Goal: Information Seeking & Learning: Learn about a topic

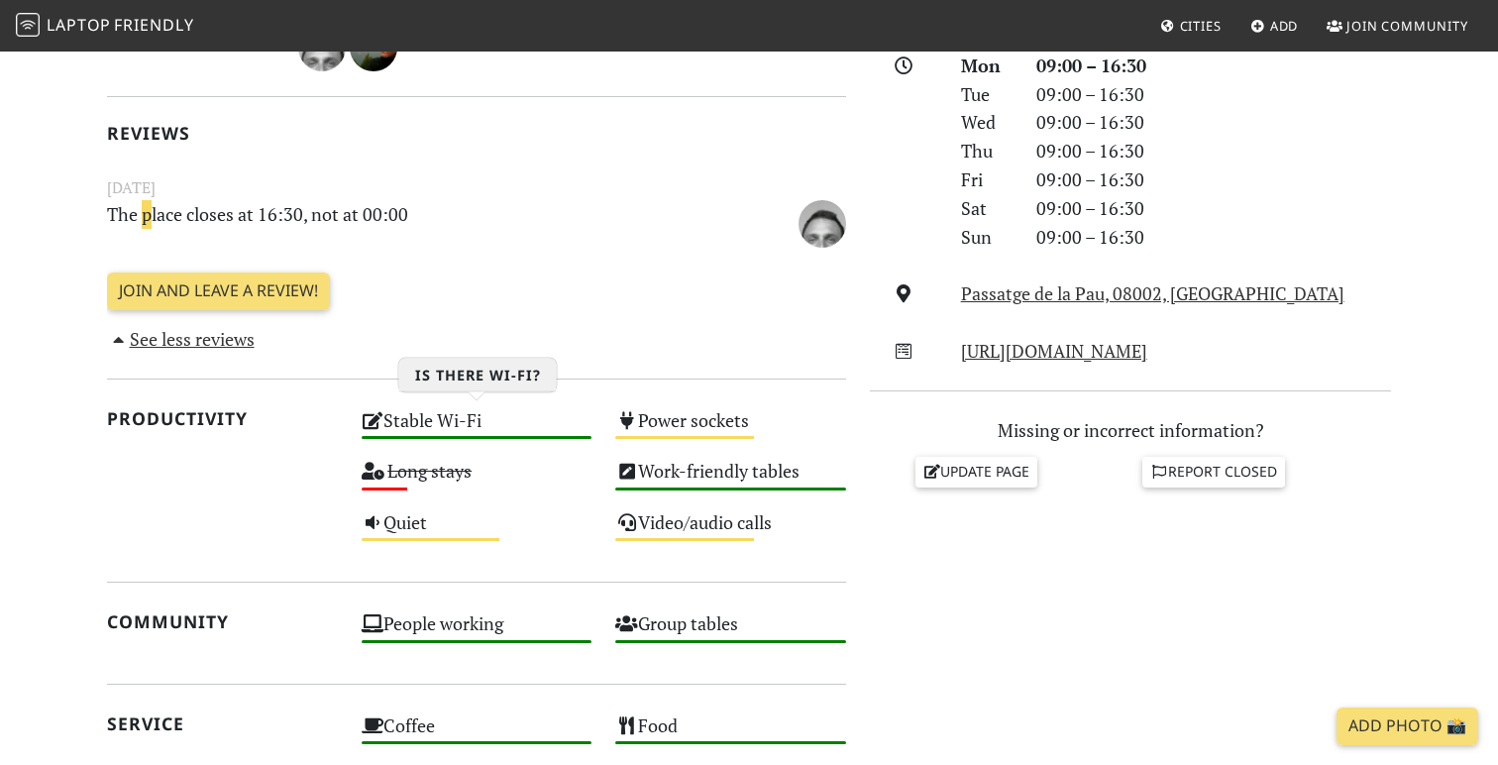
scroll to position [577, 0]
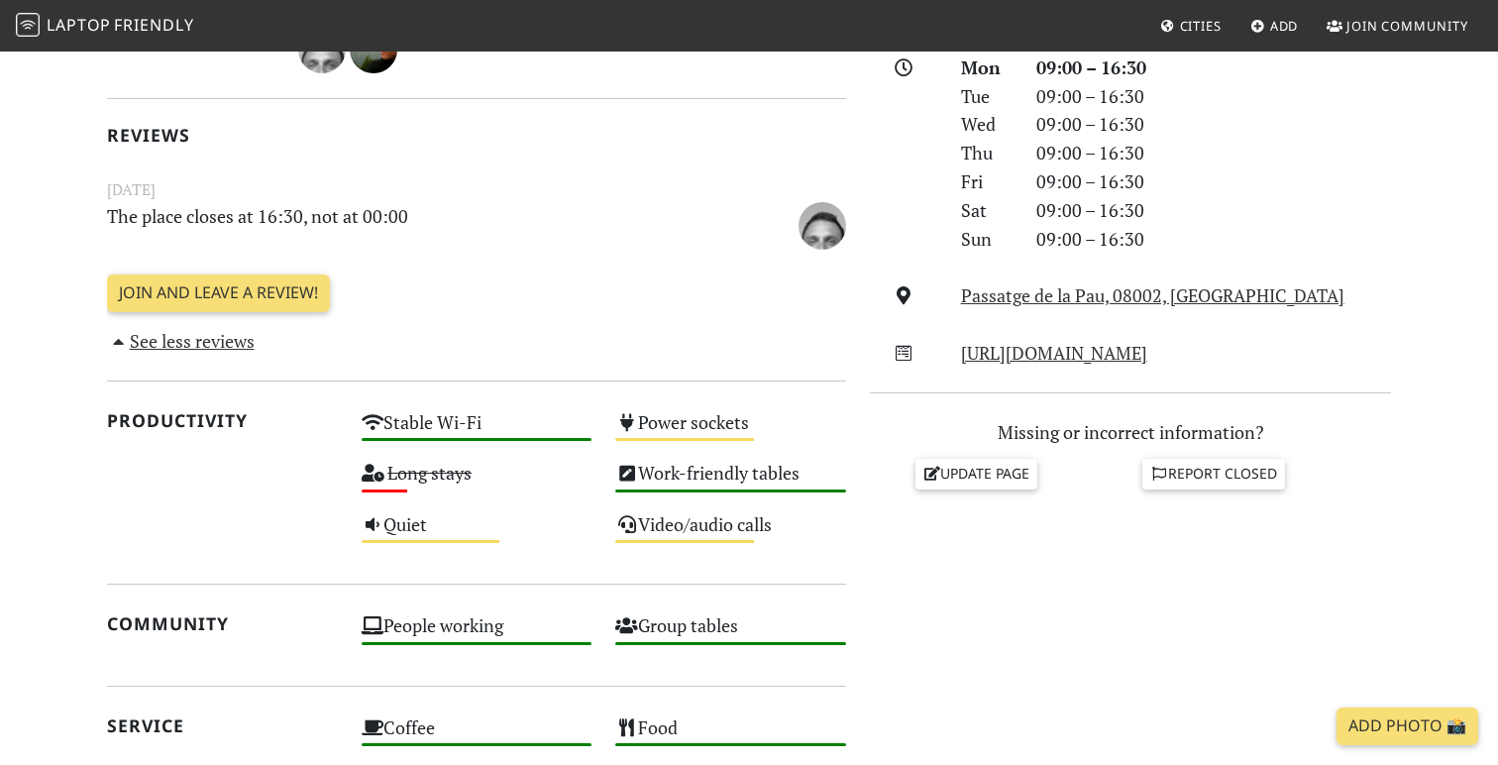
click at [200, 495] on div "Productivity" at bounding box center [222, 482] width 255 height 153
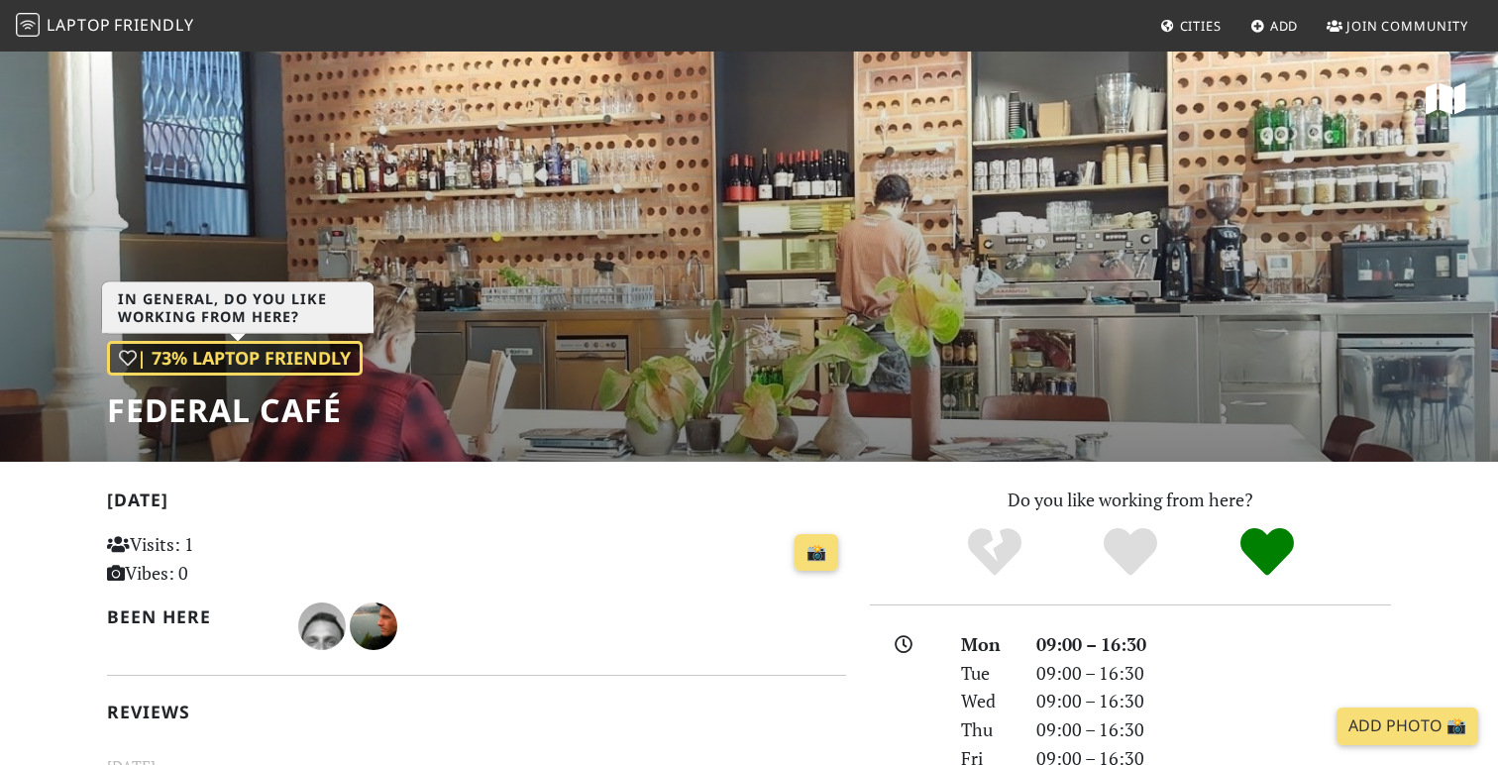
scroll to position [0, 0]
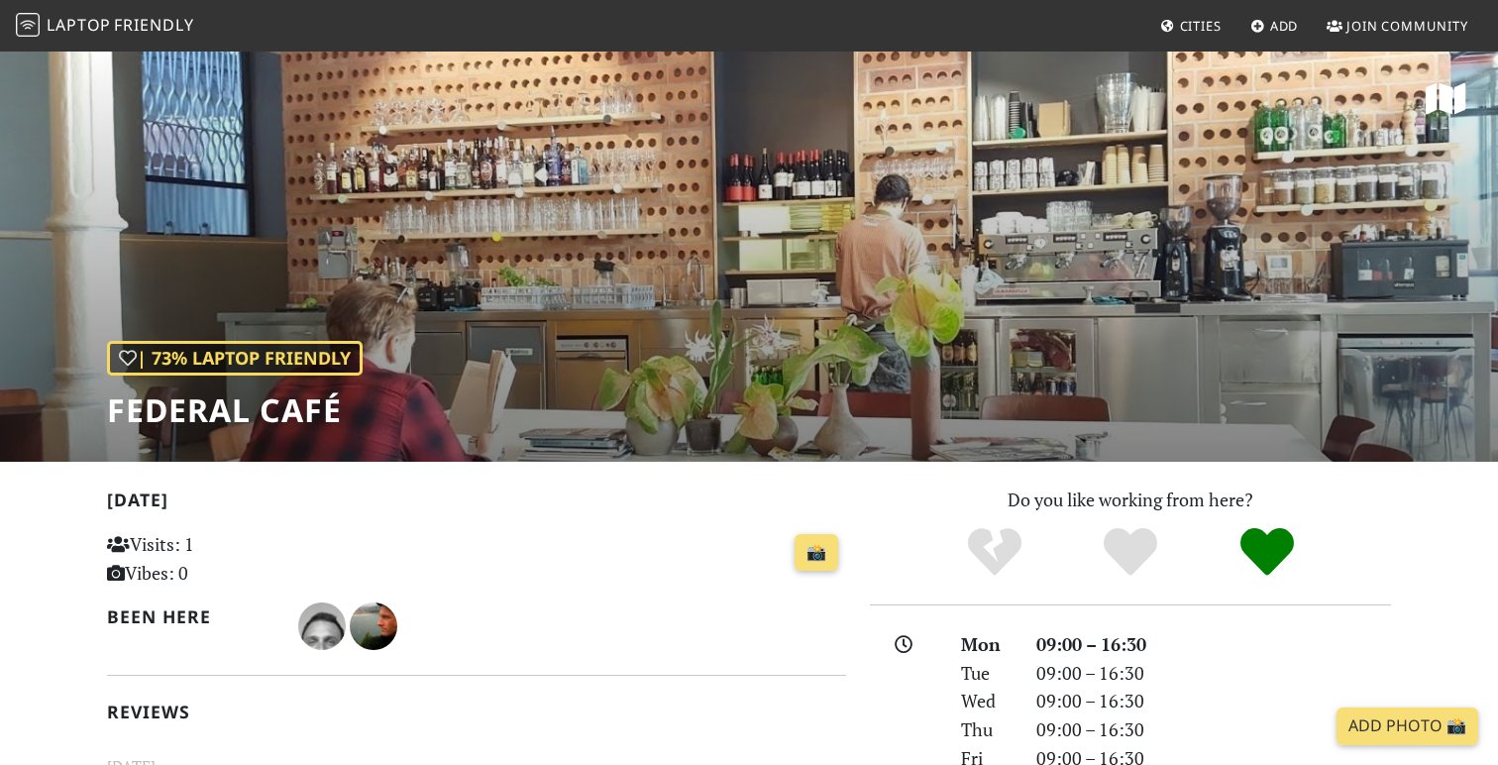
click at [1200, 29] on span "Cities" at bounding box center [1201, 26] width 42 height 18
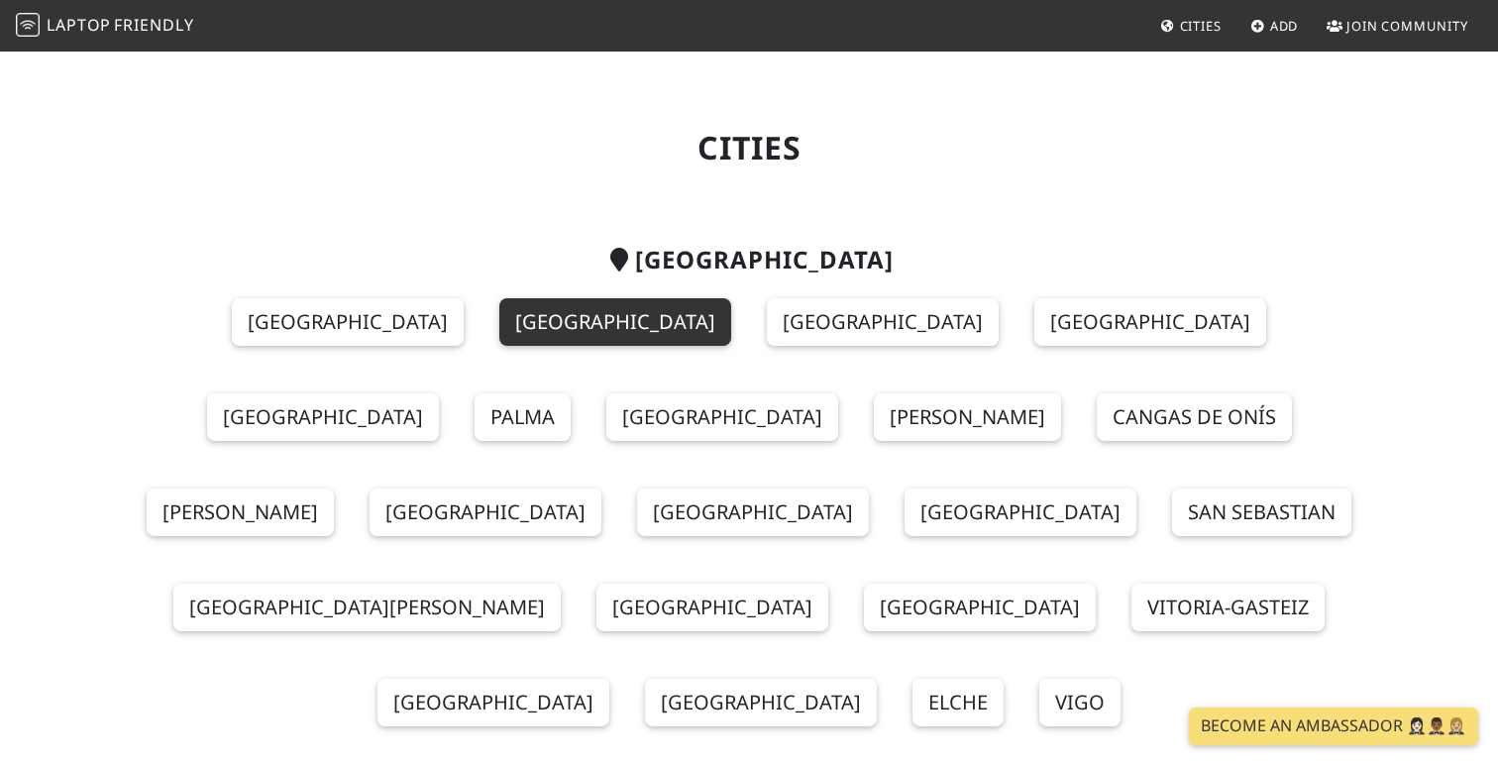
click at [499, 323] on link "Barcelona" at bounding box center [615, 322] width 232 height 48
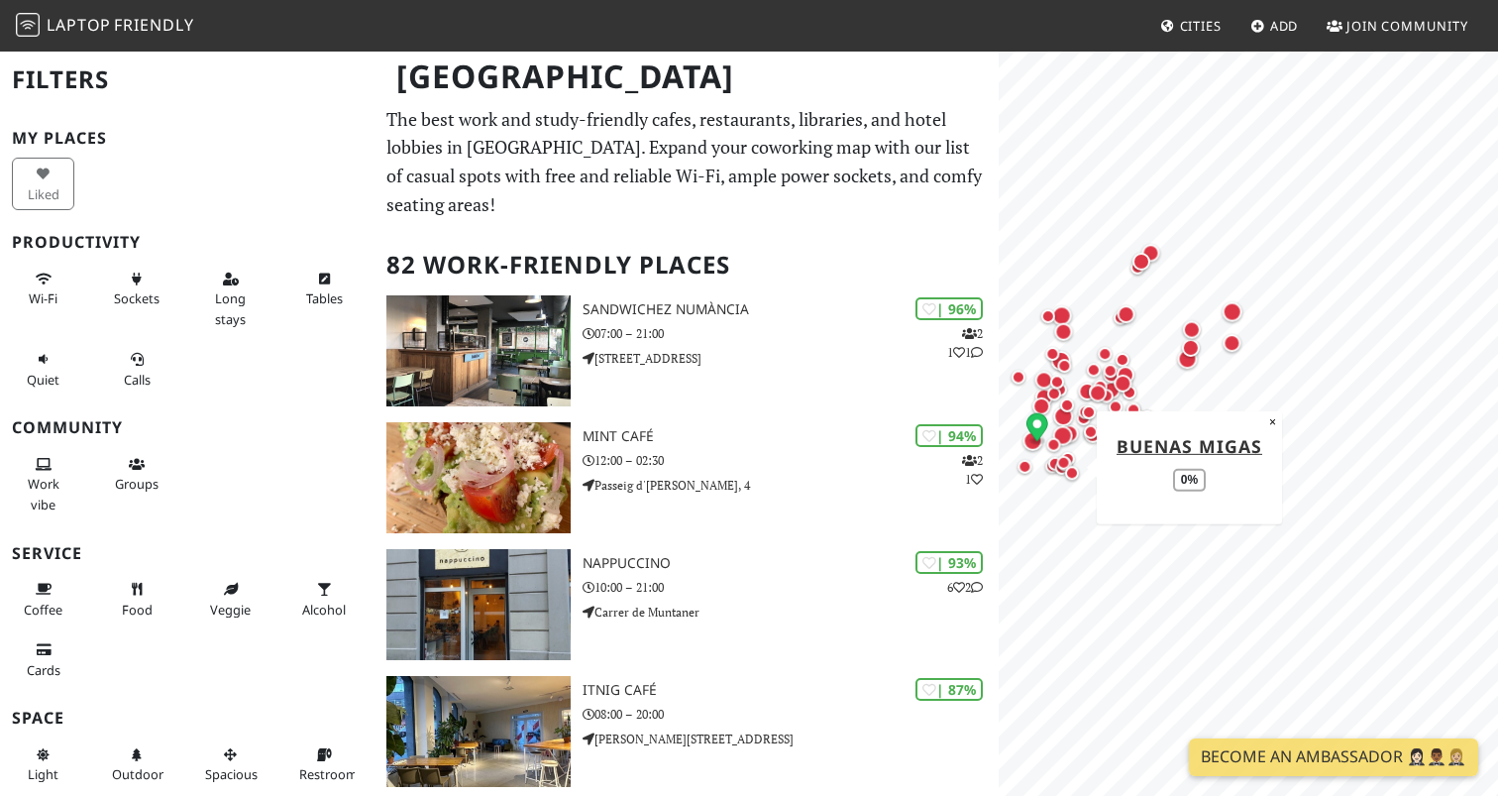
drag, startPoint x: 1444, startPoint y: 329, endPoint x: 1051, endPoint y: 467, distance: 416.9
click at [1051, 467] on div "Map marker" at bounding box center [1063, 467] width 24 height 24
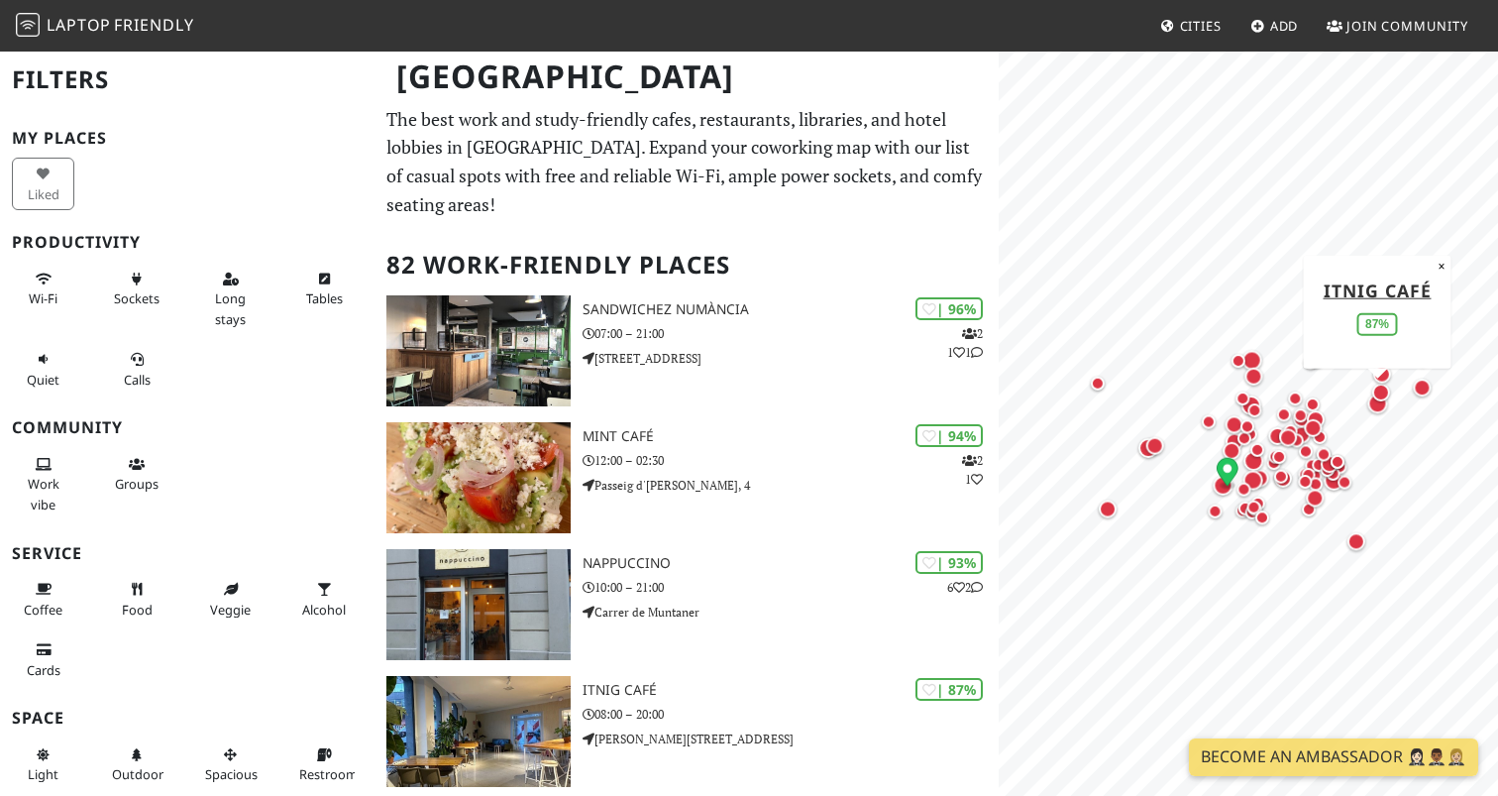
drag, startPoint x: 1174, startPoint y: 350, endPoint x: 1365, endPoint y: 394, distance: 195.4
click at [1365, 394] on div "Map marker" at bounding box center [1378, 403] width 28 height 28
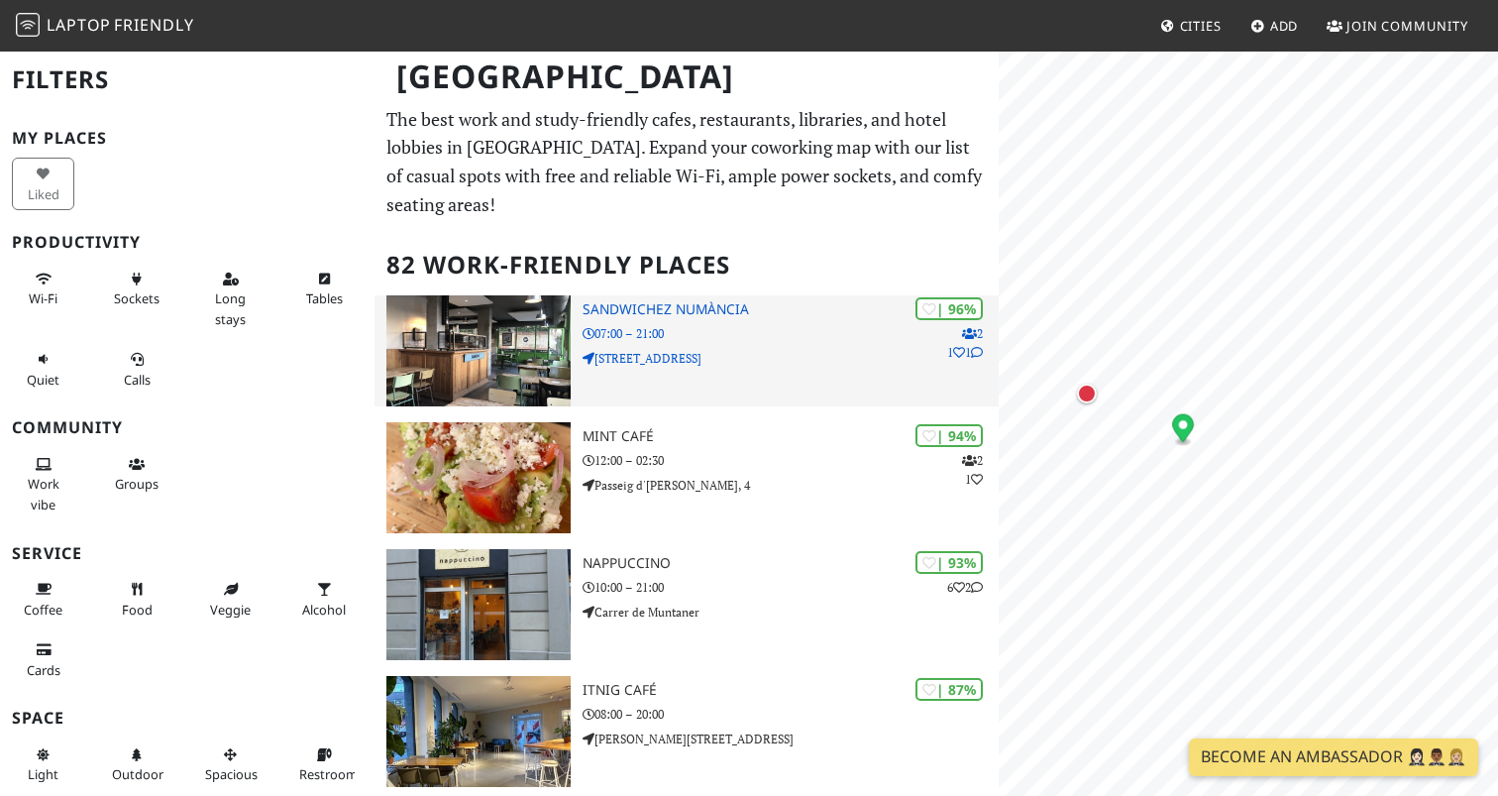
click at [767, 371] on div "| 96% 2 1 1 SandwiChez Numància 07:00 – 21:00 C/ de Numància, 147" at bounding box center [791, 350] width 416 height 111
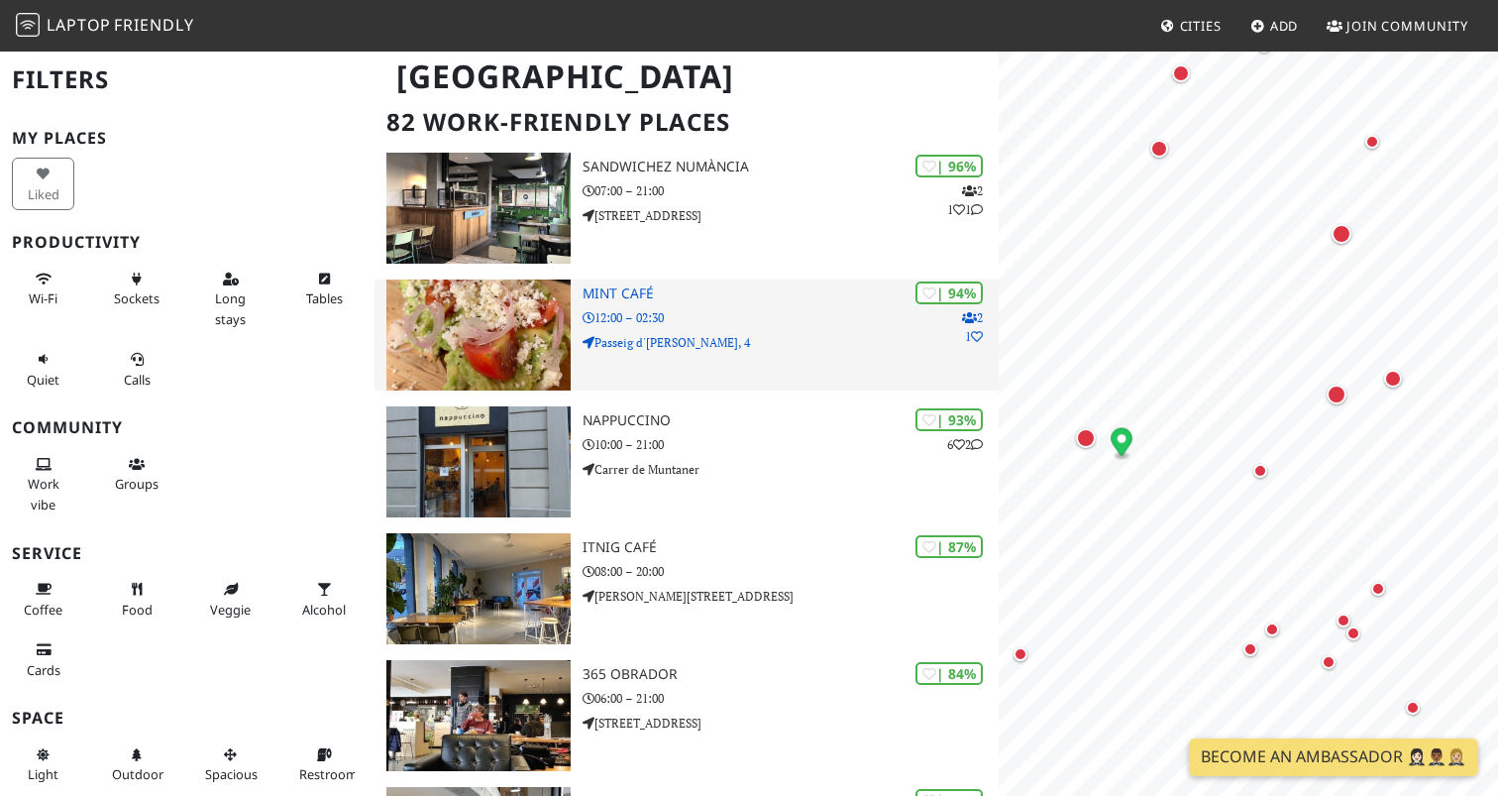
click at [753, 349] on div "| 94% 2 1 Mint Café 12:00 – 02:30 Passeig d'Isabel II, 4" at bounding box center [791, 334] width 416 height 111
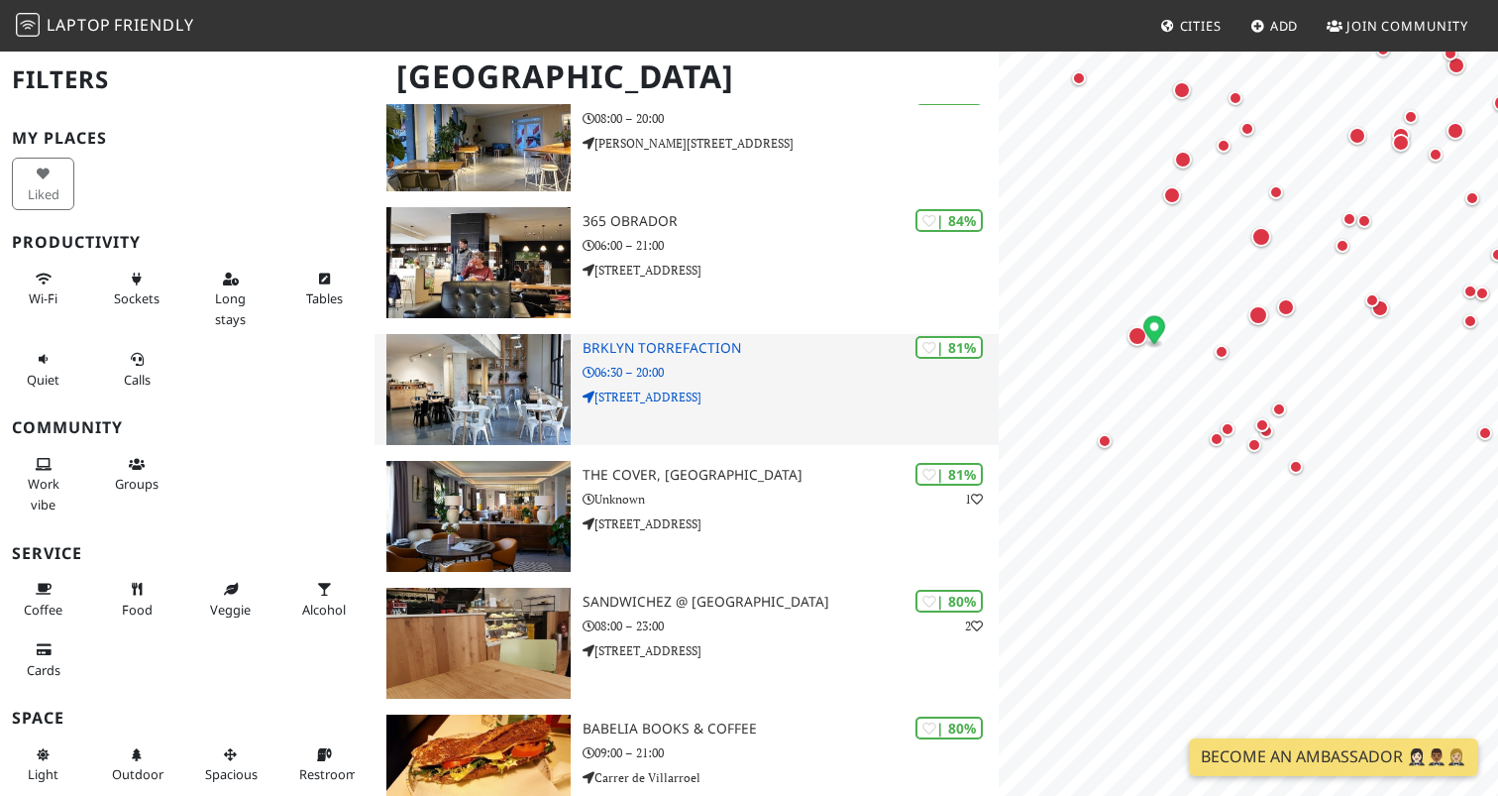
click at [829, 395] on p "[STREET_ADDRESS]" at bounding box center [791, 397] width 416 height 19
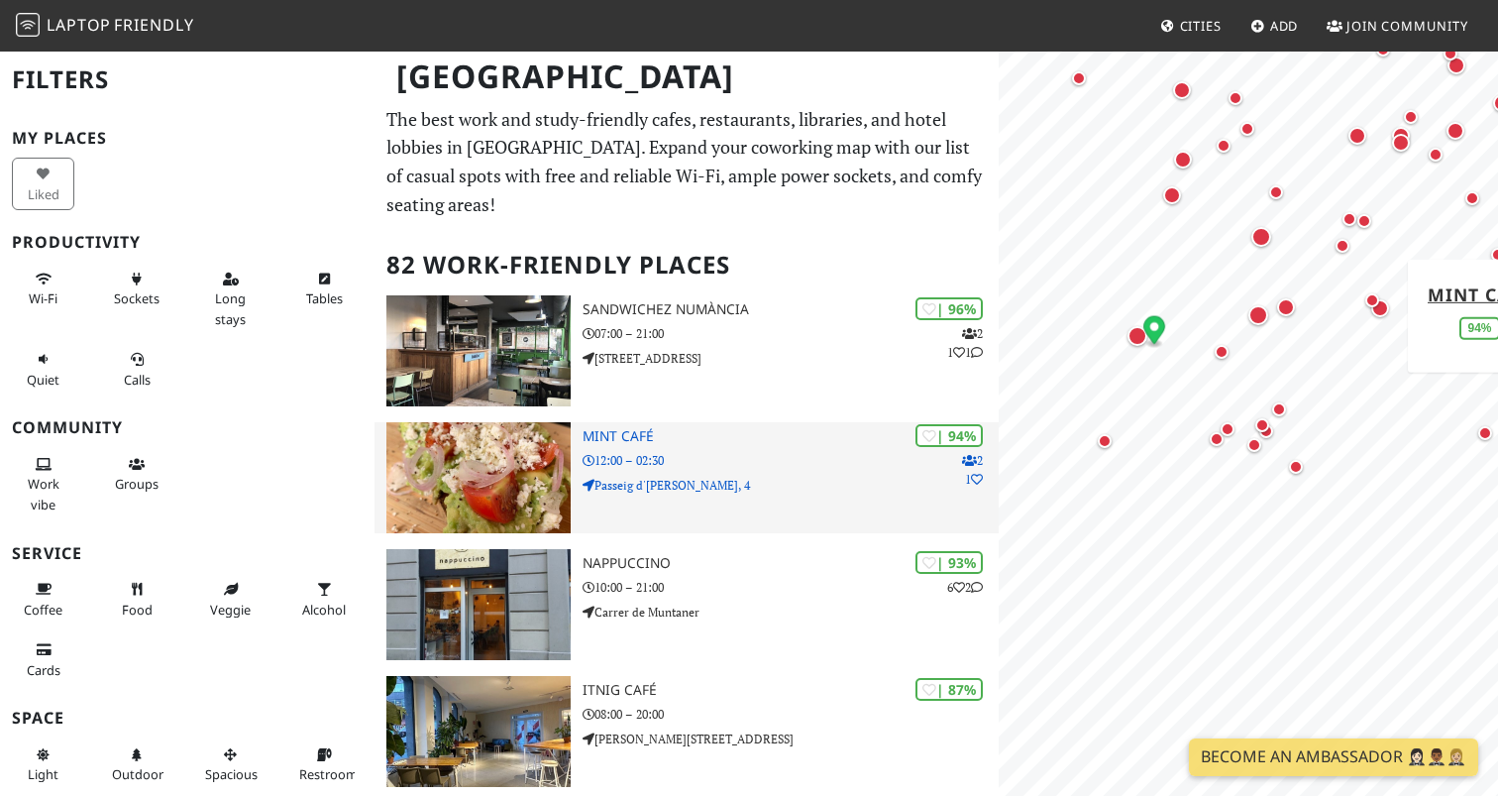
click at [769, 453] on p "12:00 – 02:30" at bounding box center [791, 460] width 416 height 19
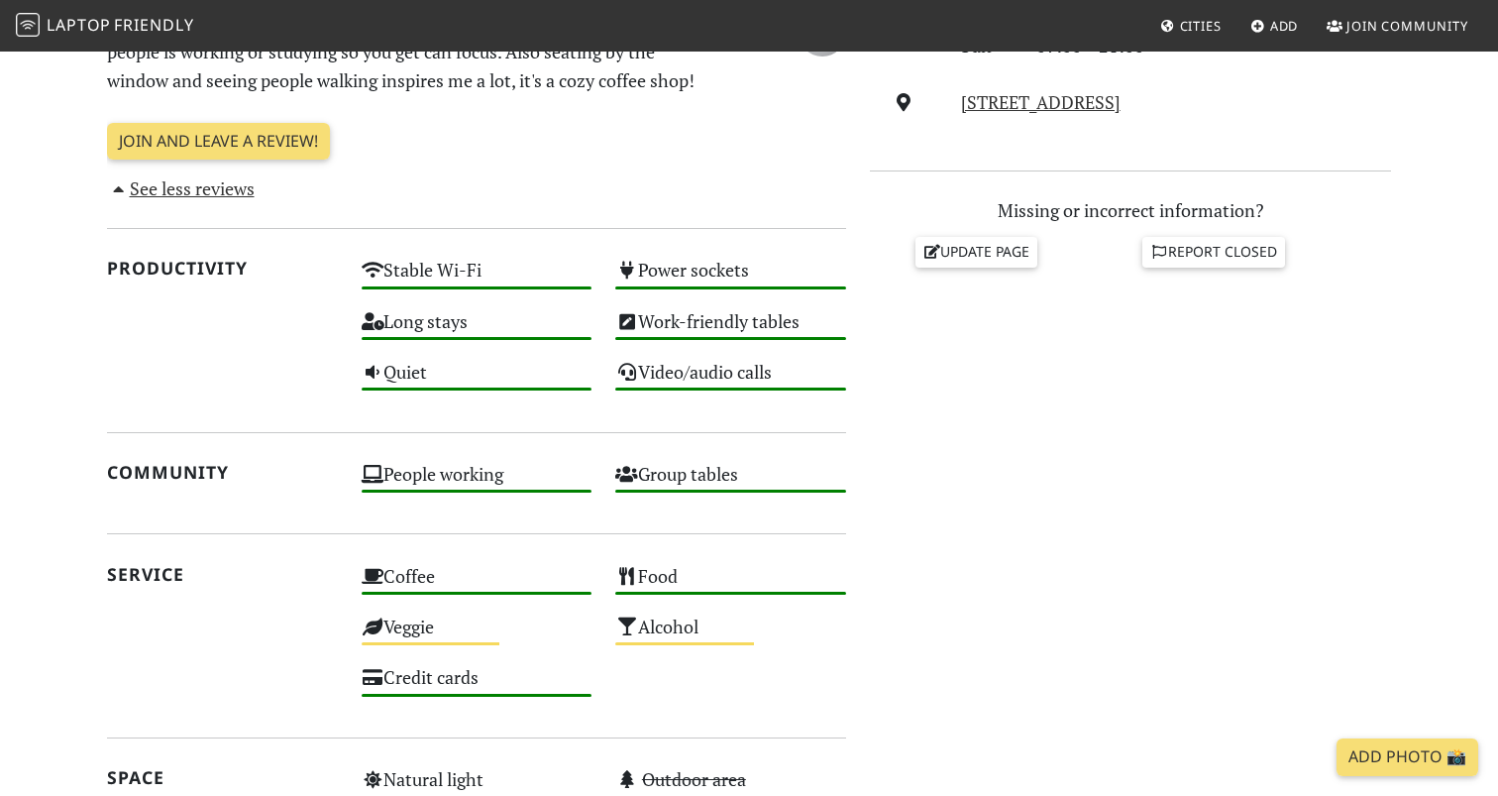
scroll to position [781, 0]
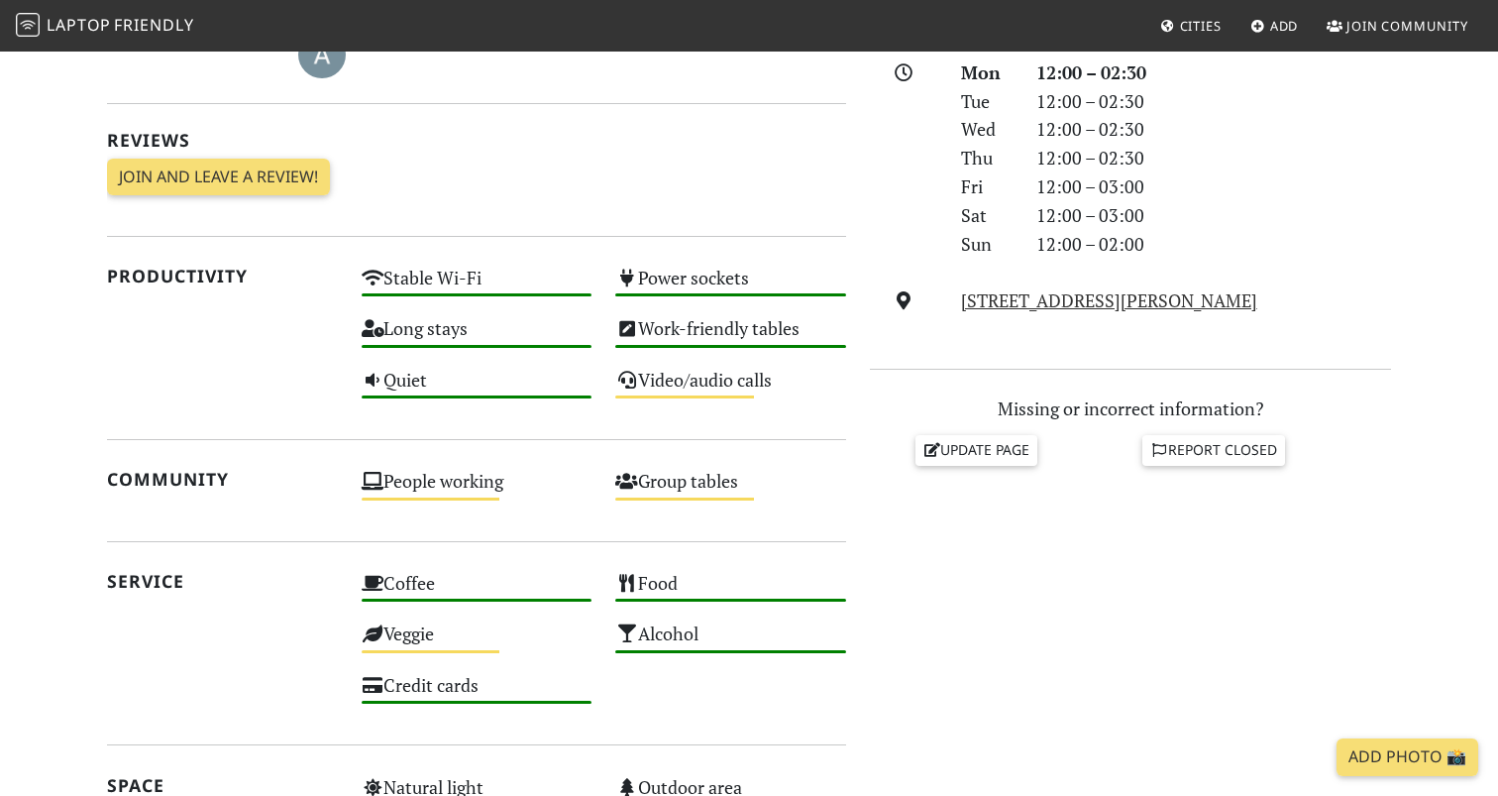
scroll to position [580, 0]
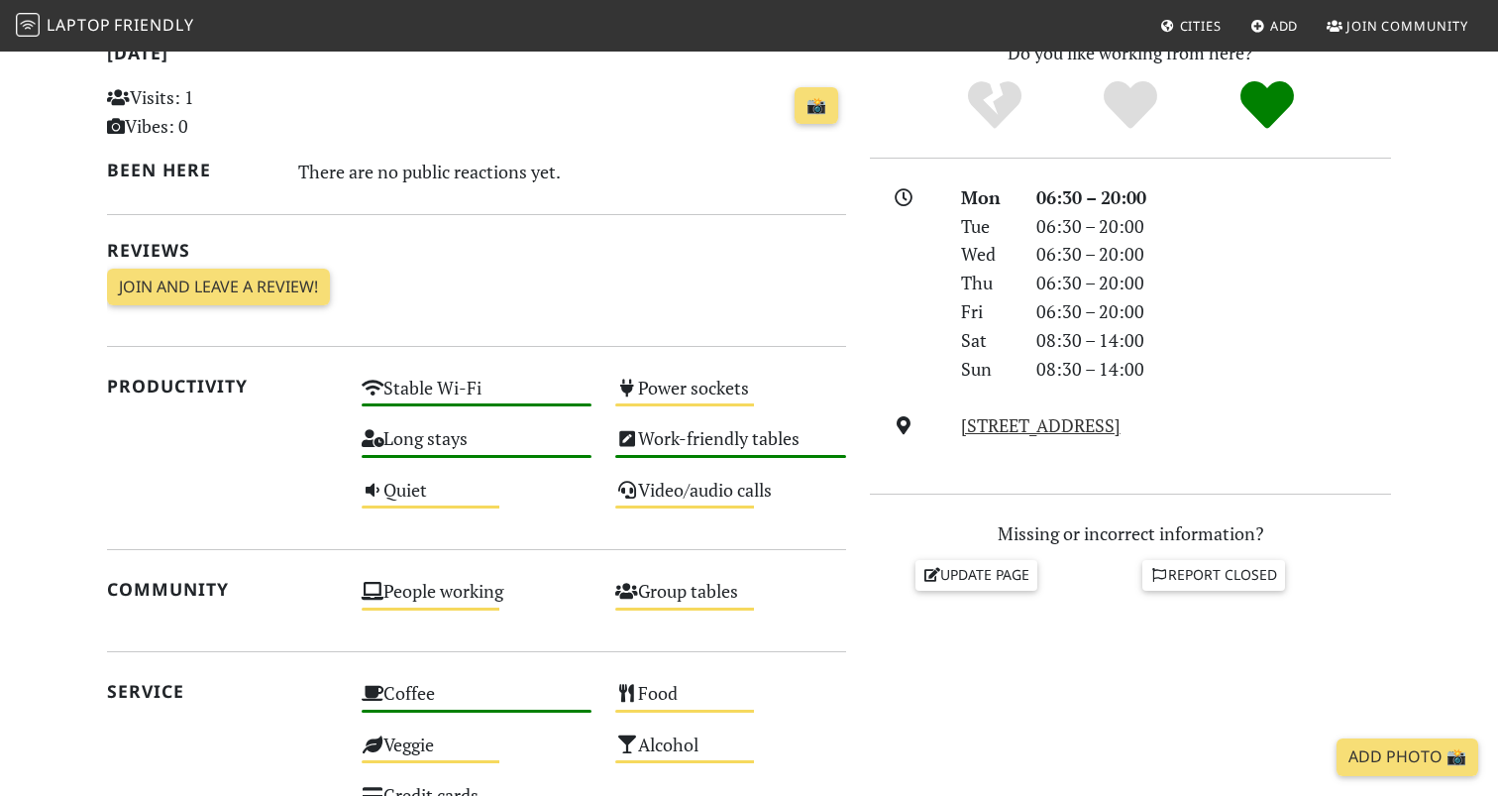
scroll to position [449, 0]
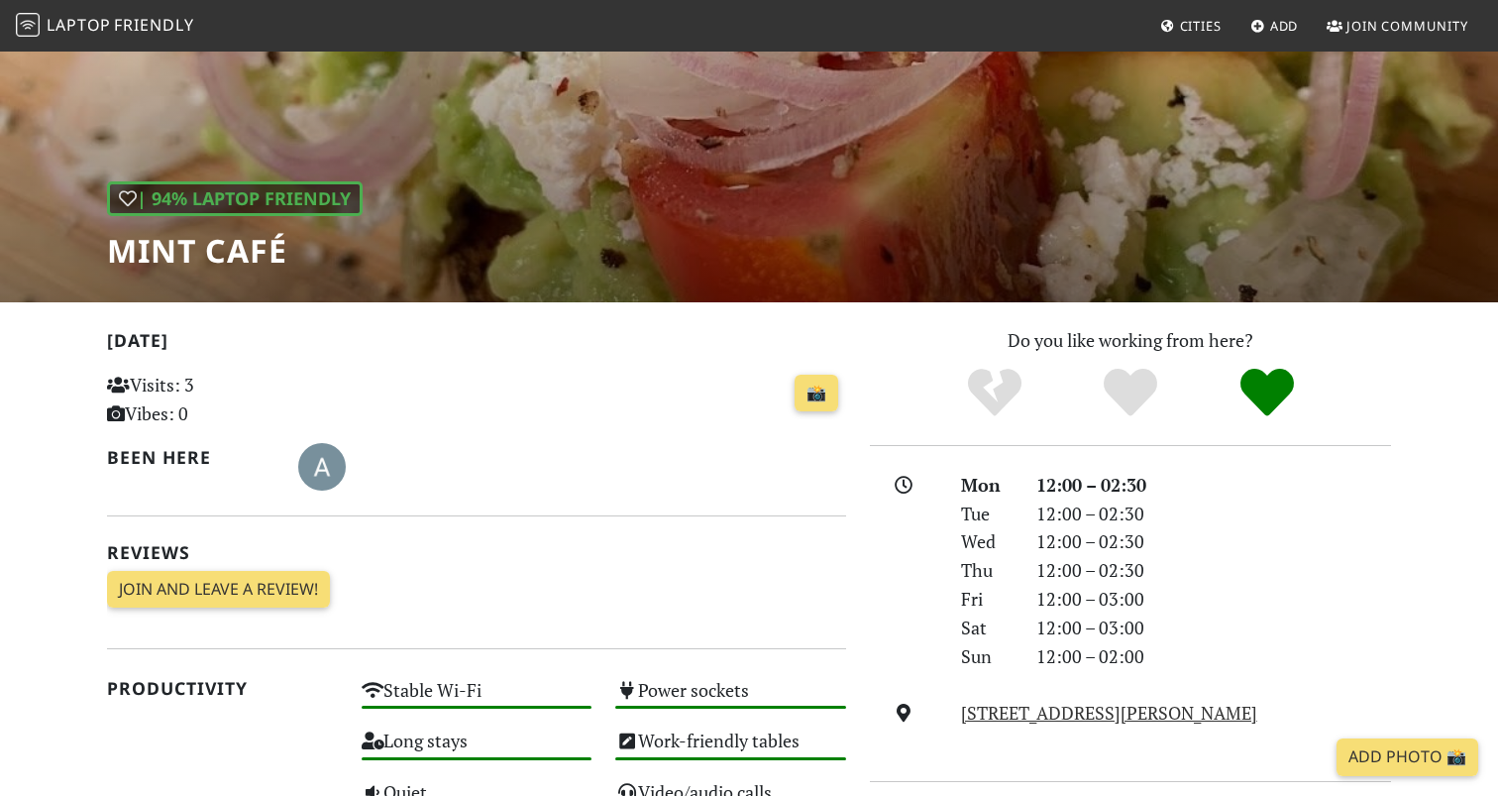
scroll to position [172, 0]
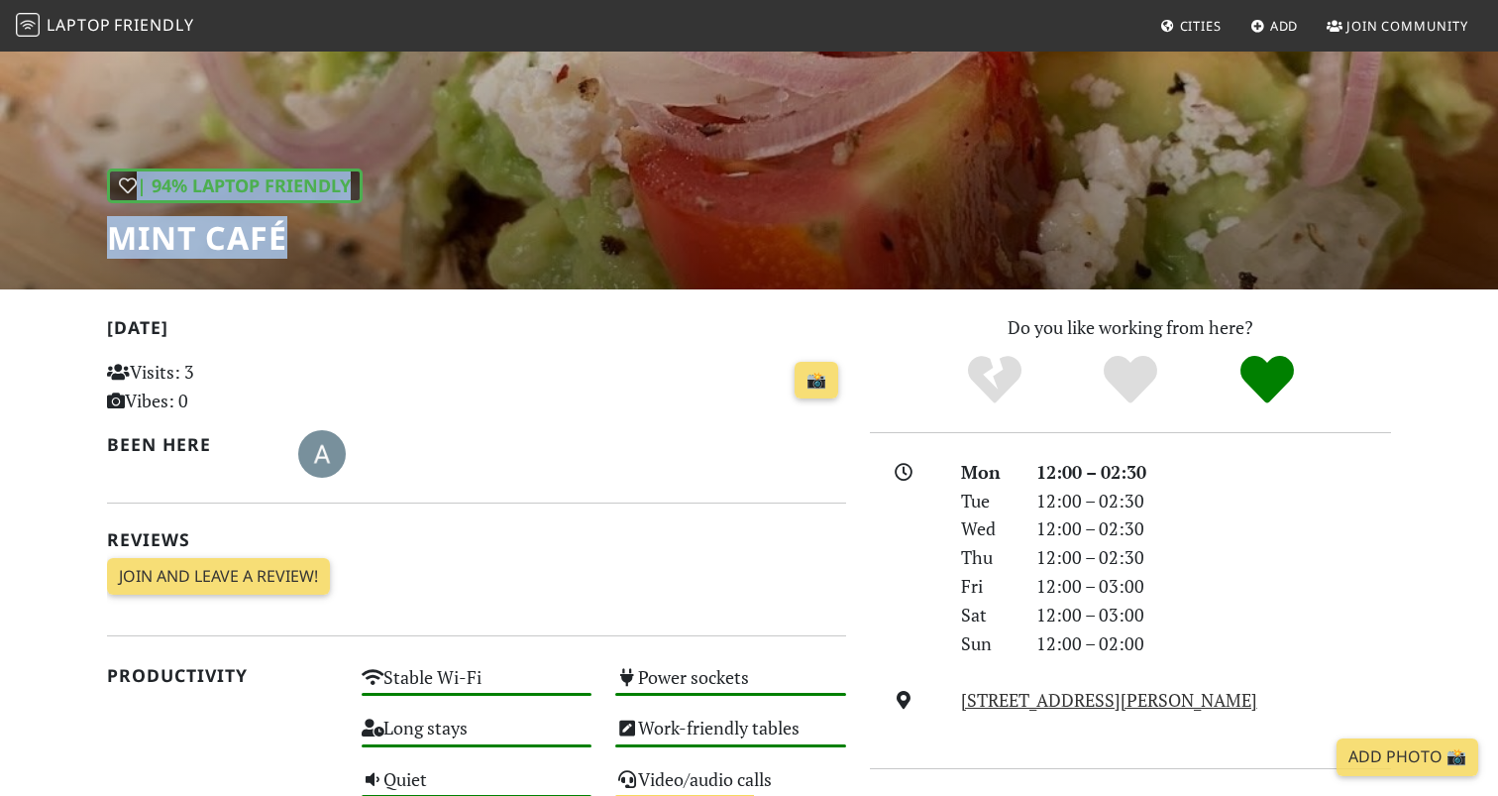
drag, startPoint x: 103, startPoint y: 250, endPoint x: 306, endPoint y: 249, distance: 203.2
click at [308, 247] on div "| 94% Laptop Friendly Mint Café" at bounding box center [749, 83] width 1498 height 412
click at [306, 249] on h1 "Mint Café" at bounding box center [235, 238] width 256 height 38
drag, startPoint x: 284, startPoint y: 242, endPoint x: 109, endPoint y: 243, distance: 175.4
click at [109, 242] on h1 "Mint Café" at bounding box center [235, 238] width 256 height 38
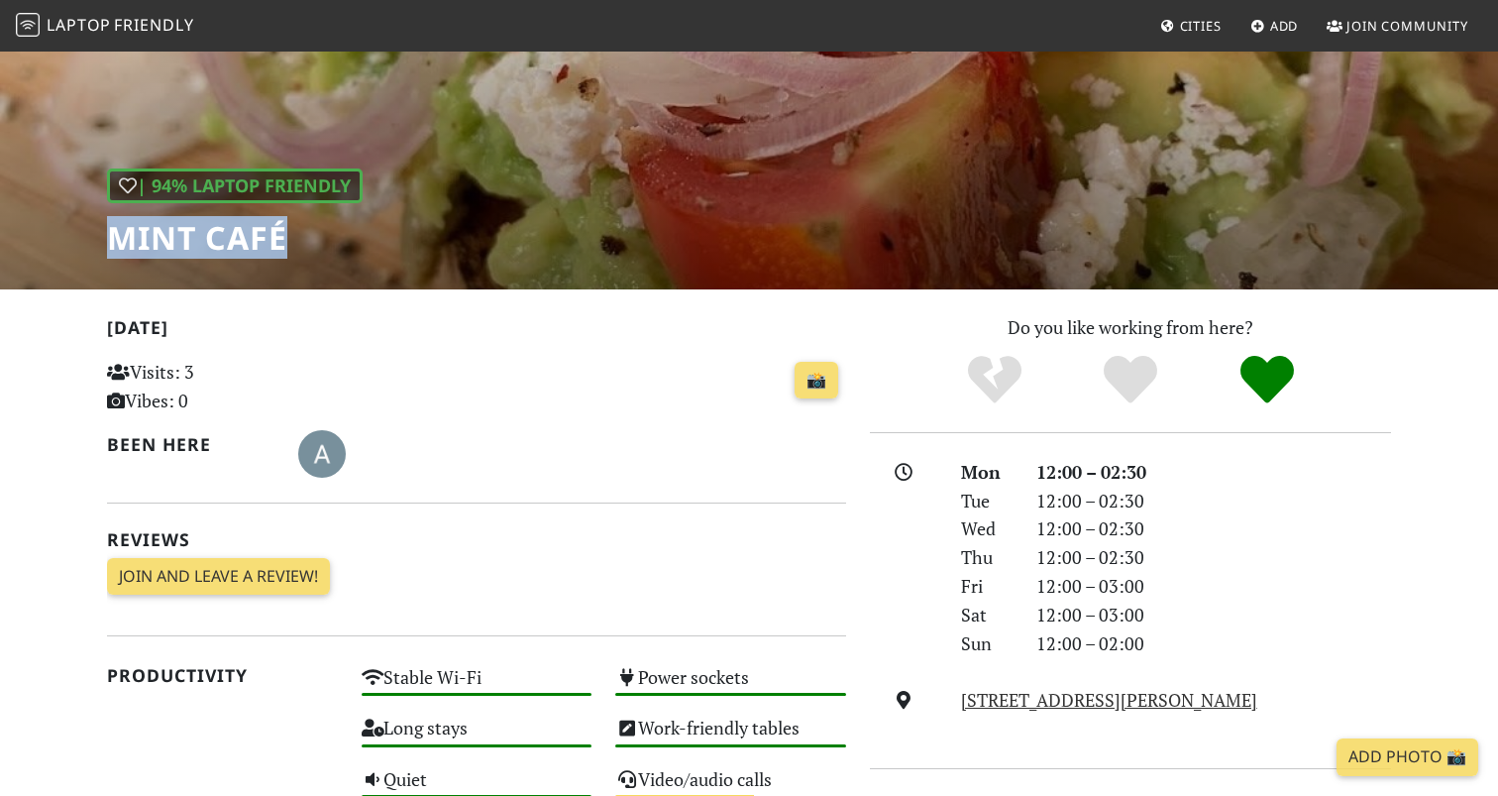
copy h1 "Mint Café"
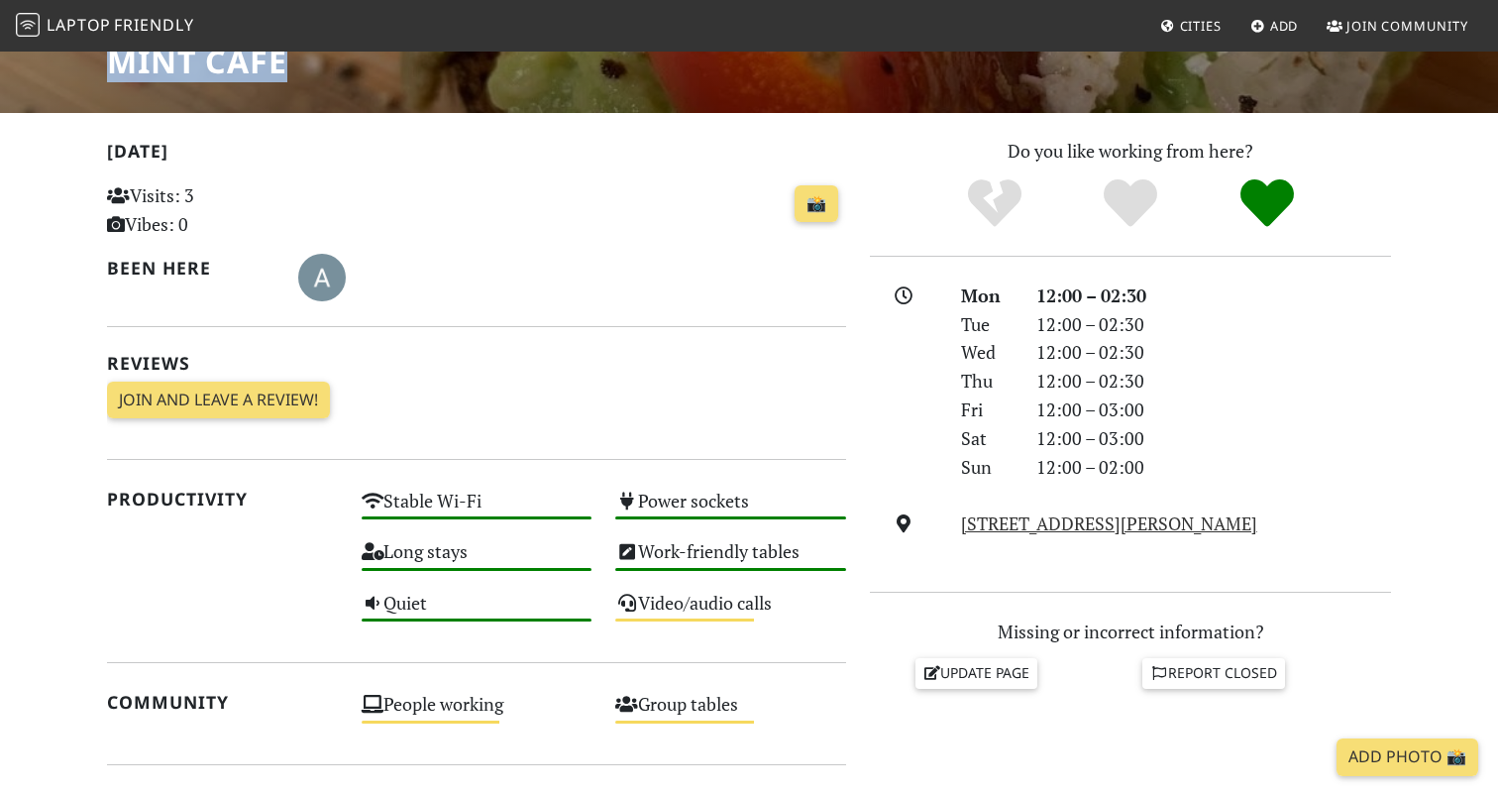
scroll to position [345, 0]
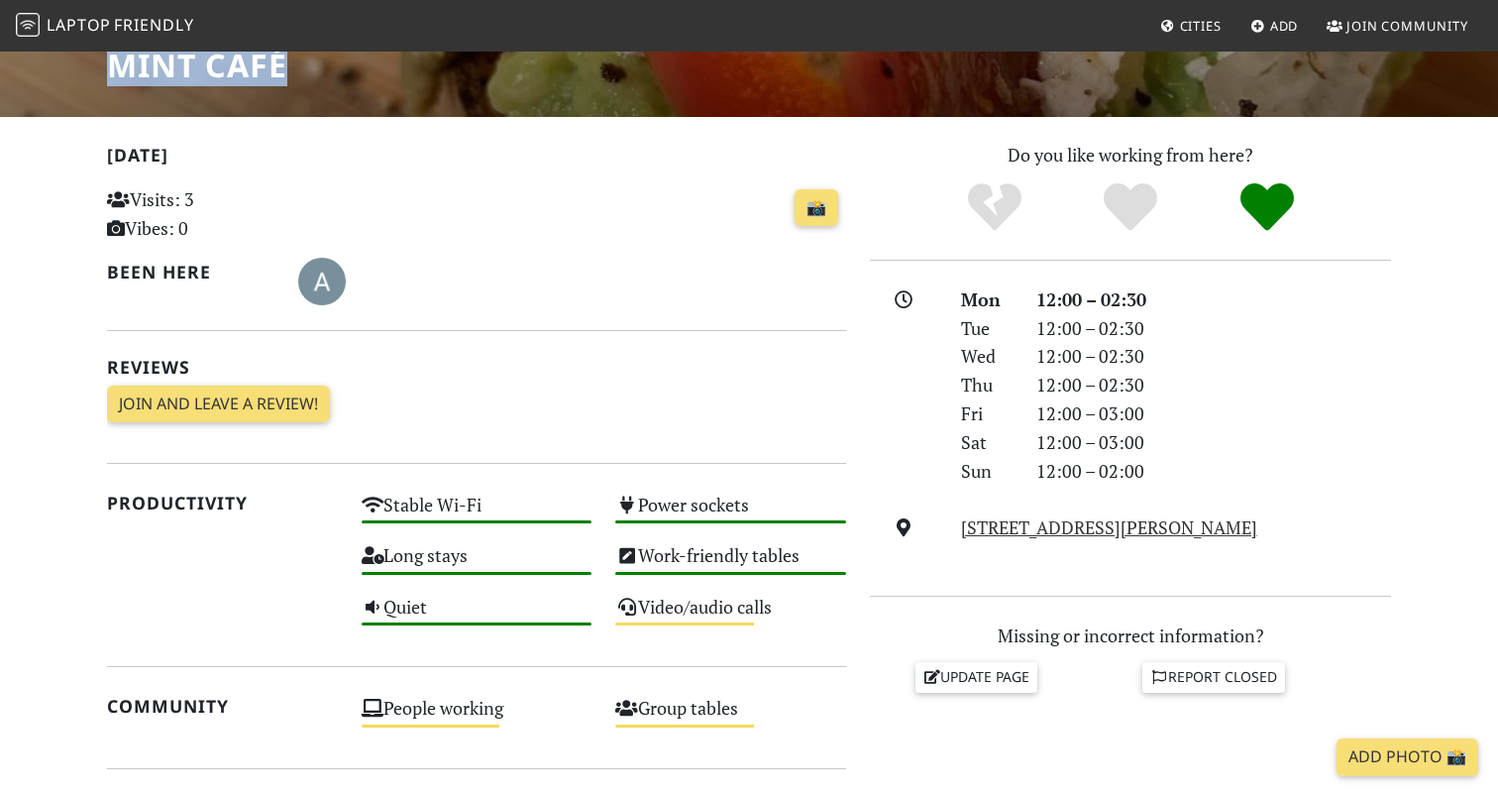
drag, startPoint x: 955, startPoint y: 517, endPoint x: 1293, endPoint y: 512, distance: 338.0
click at [1293, 513] on div "[STREET_ADDRESS][PERSON_NAME]" at bounding box center [1176, 527] width 454 height 29
copy link "[STREET_ADDRESS][PERSON_NAME]"
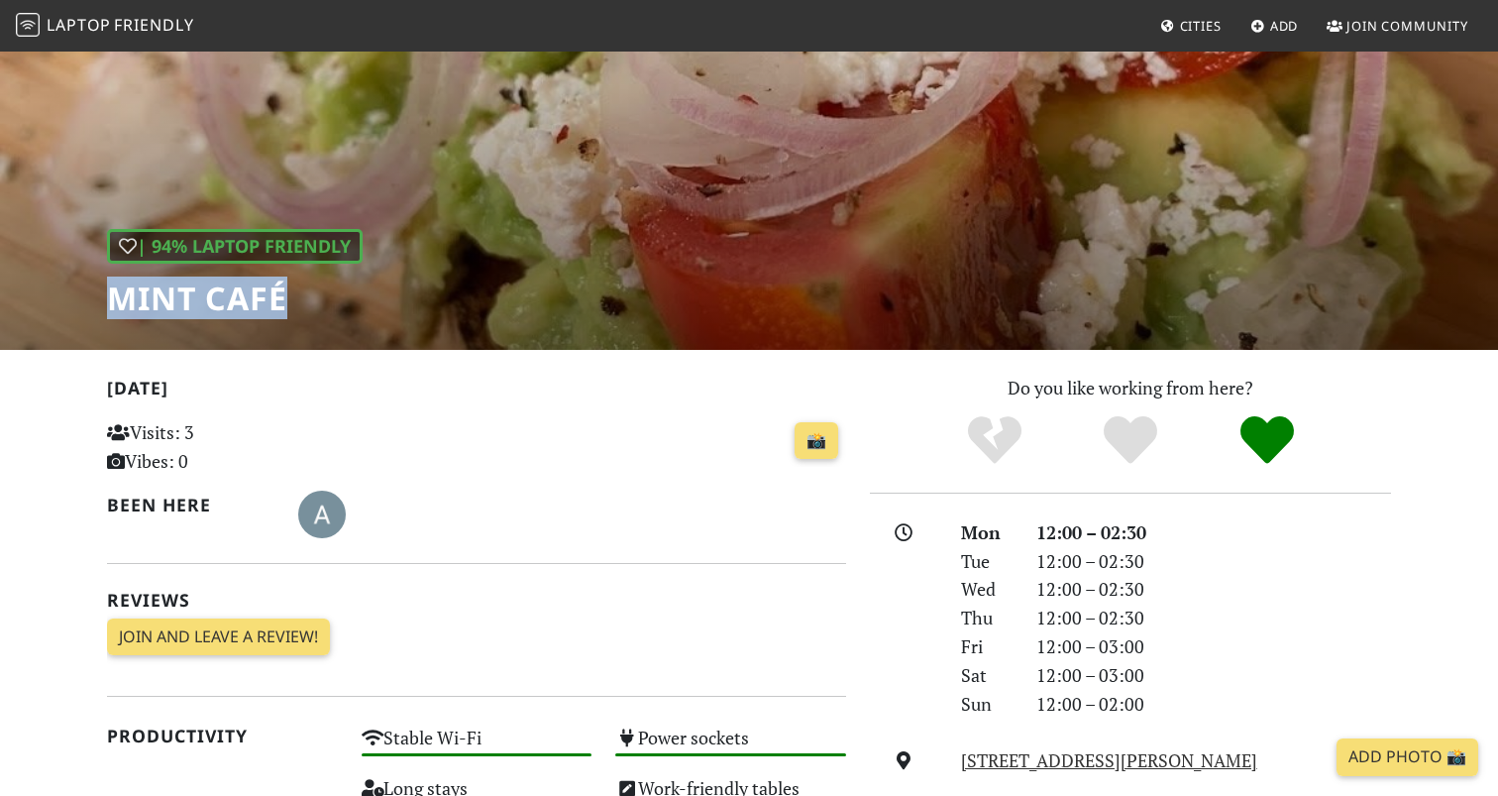
scroll to position [130, 0]
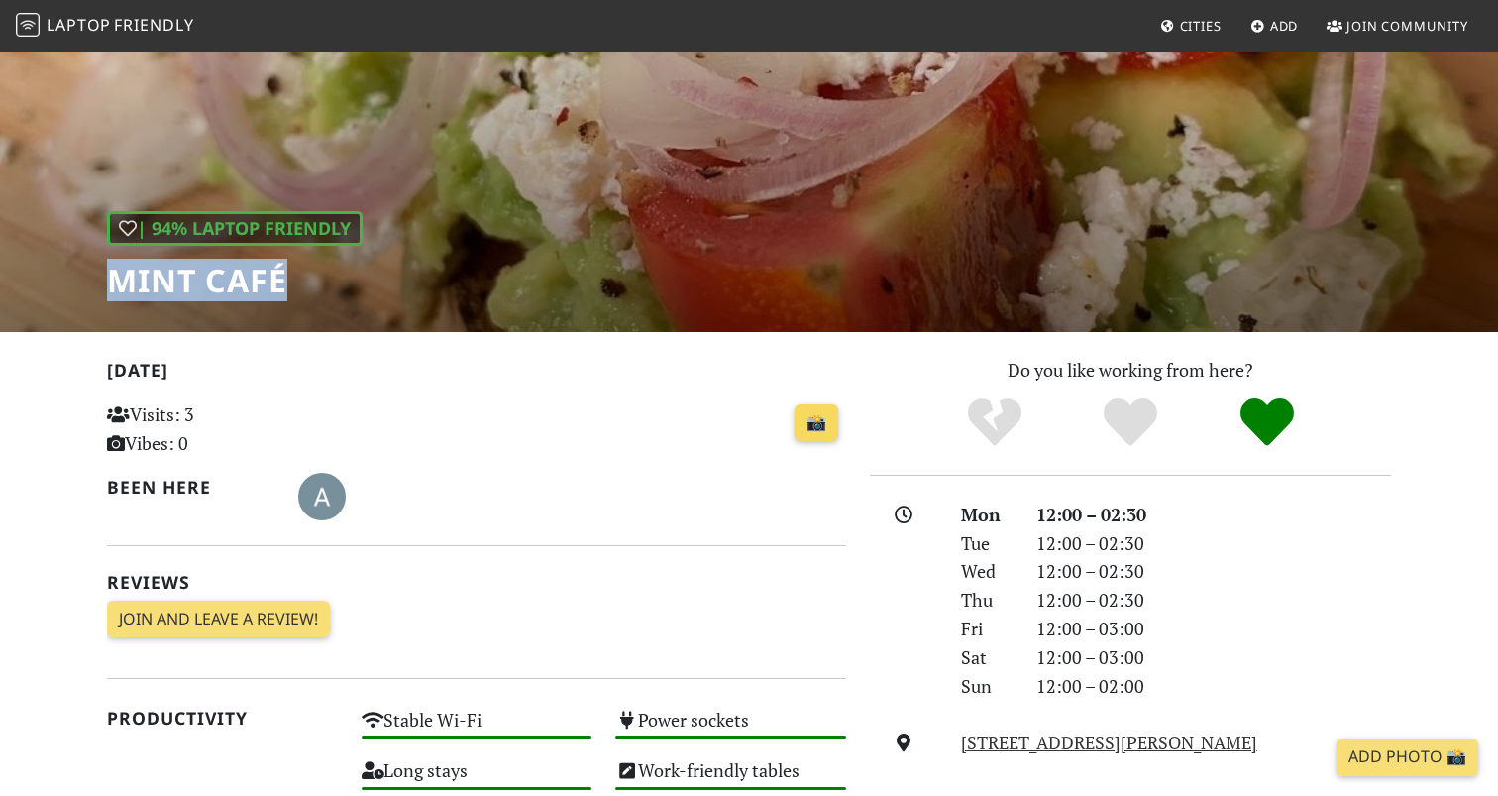
click at [827, 424] on link "📸" at bounding box center [817, 423] width 44 height 38
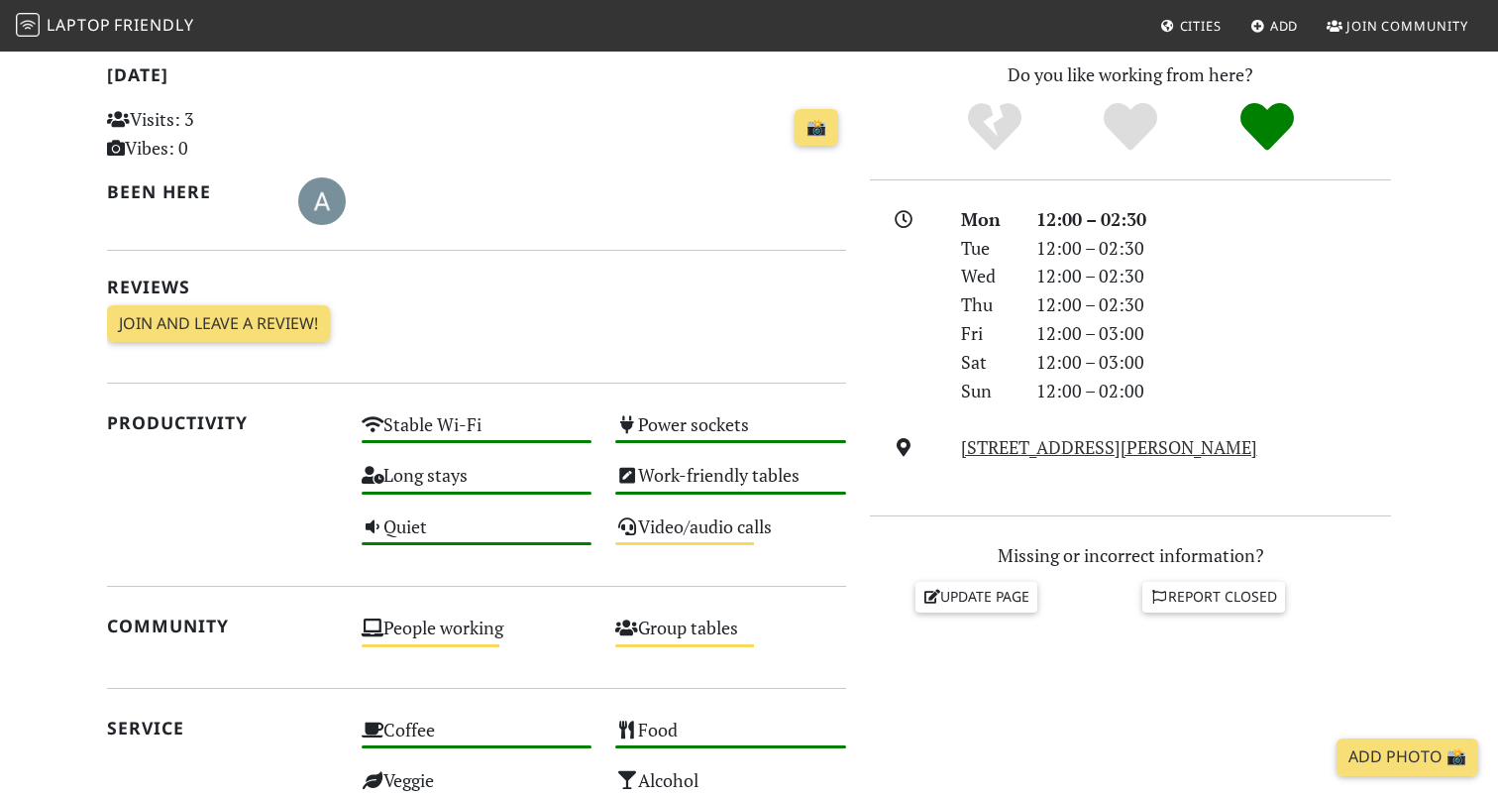
scroll to position [426, 0]
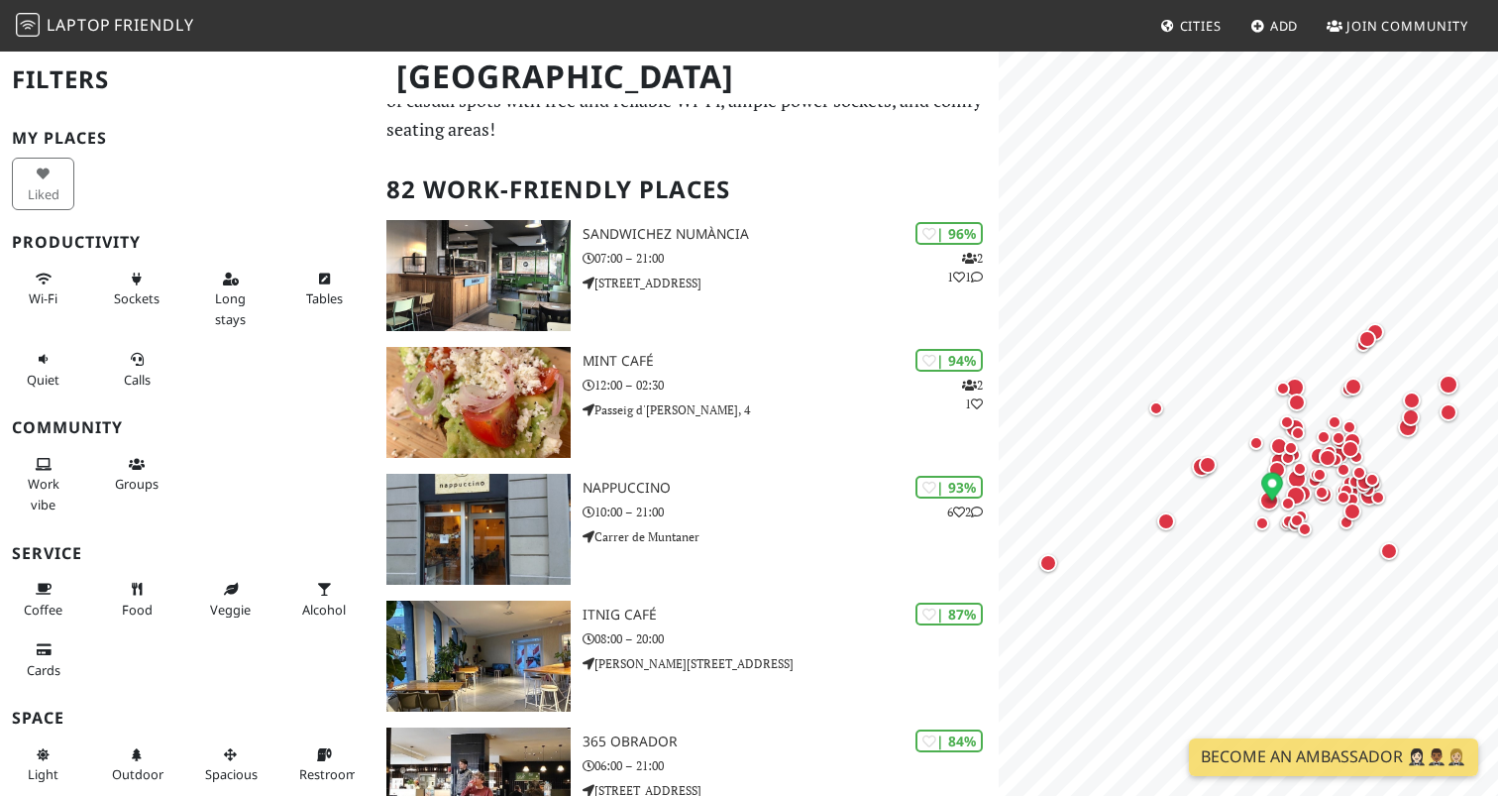
scroll to position [91, 0]
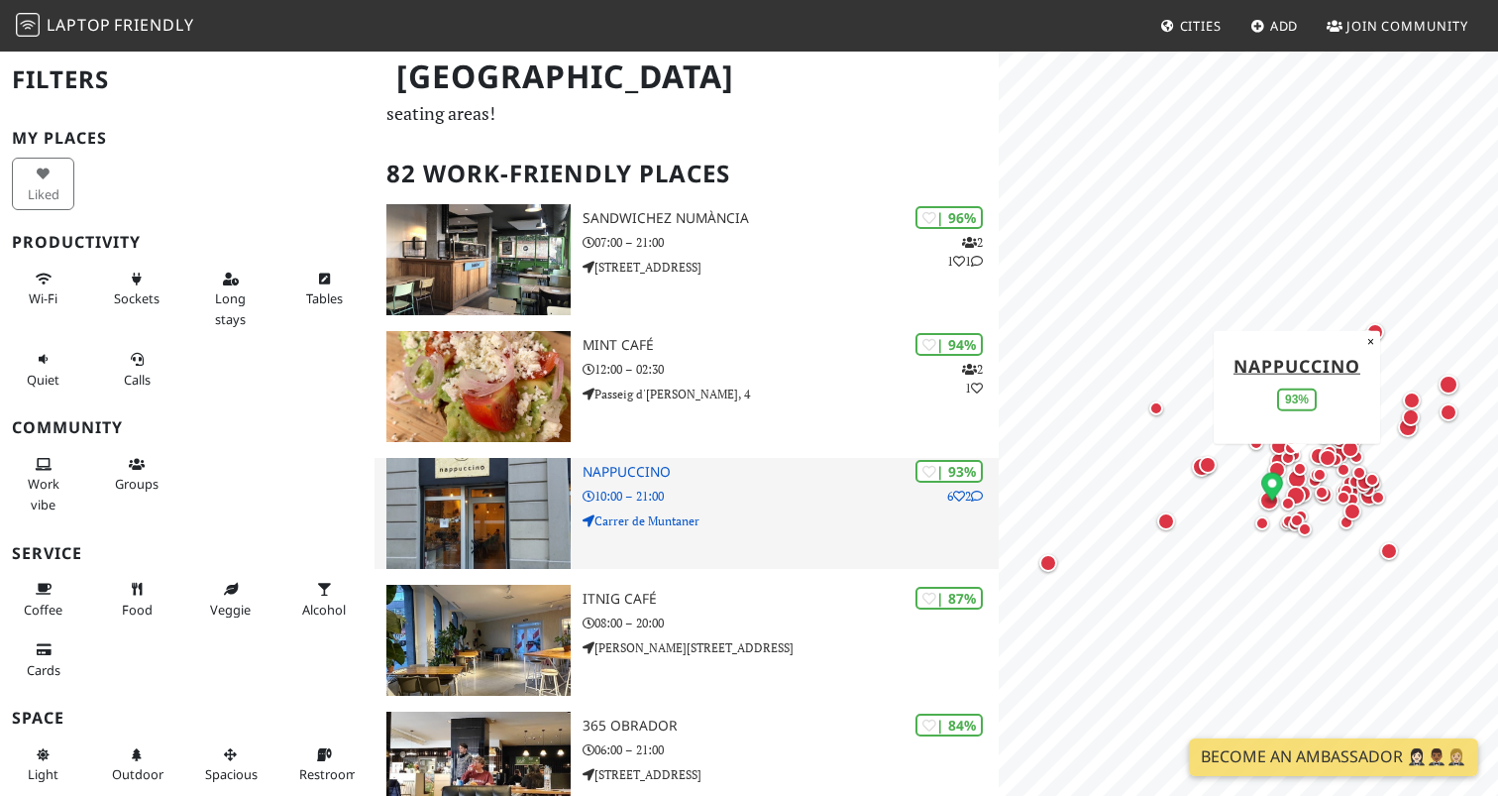
click at [785, 511] on p "Carrer de Muntaner" at bounding box center [791, 520] width 416 height 19
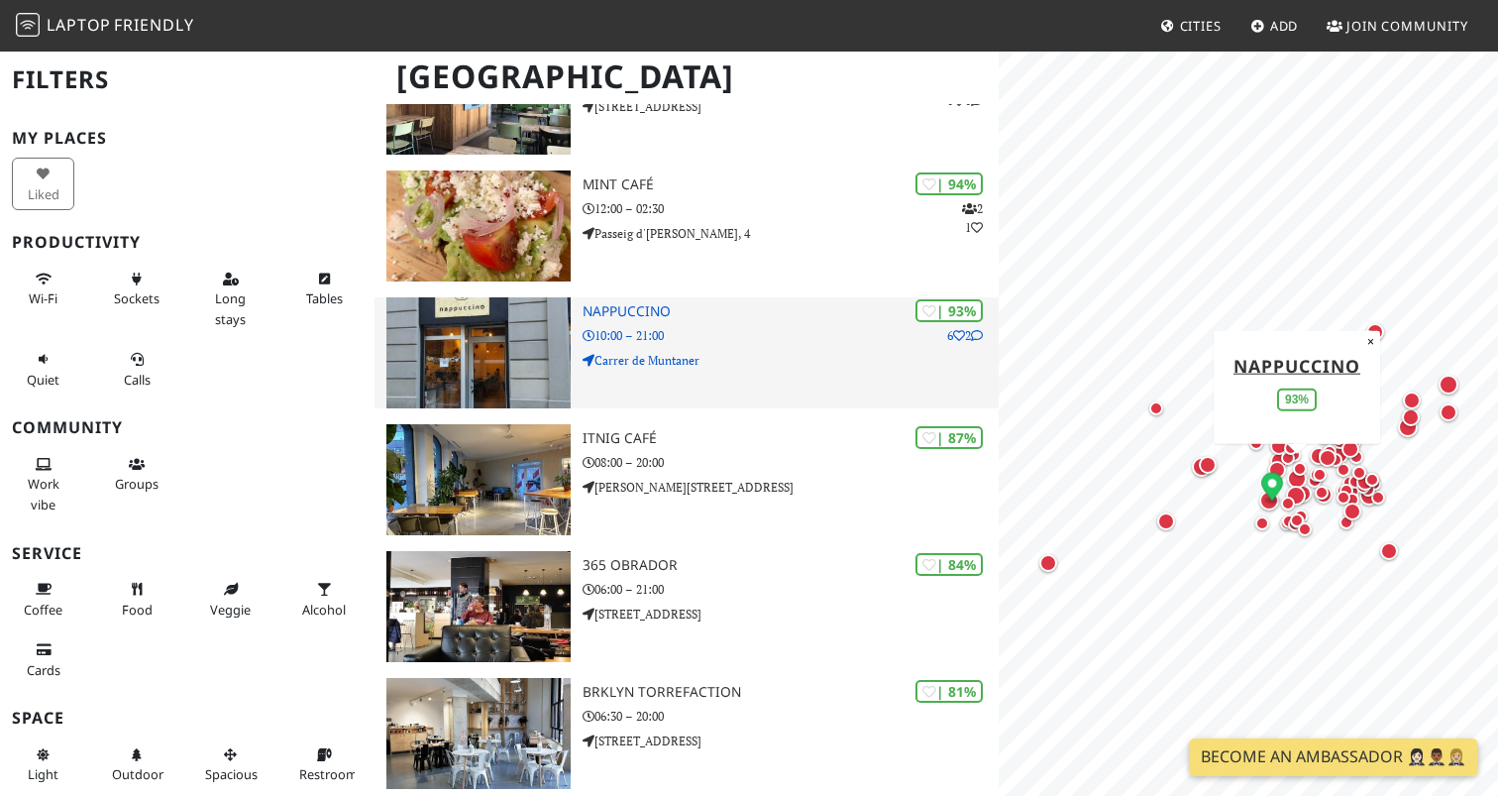
scroll to position [267, 0]
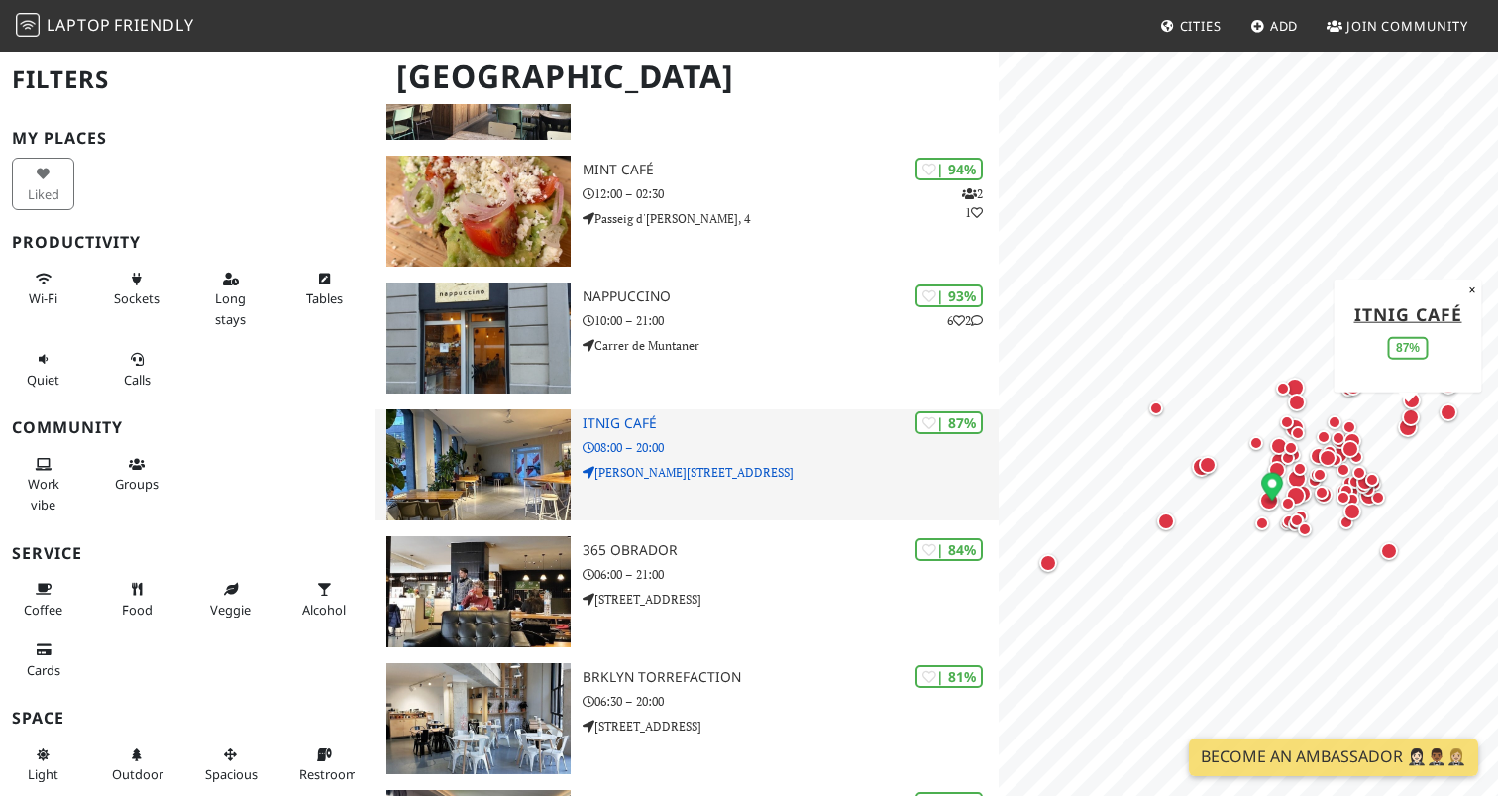
click at [710, 422] on h3 "Itnig Café" at bounding box center [791, 423] width 416 height 17
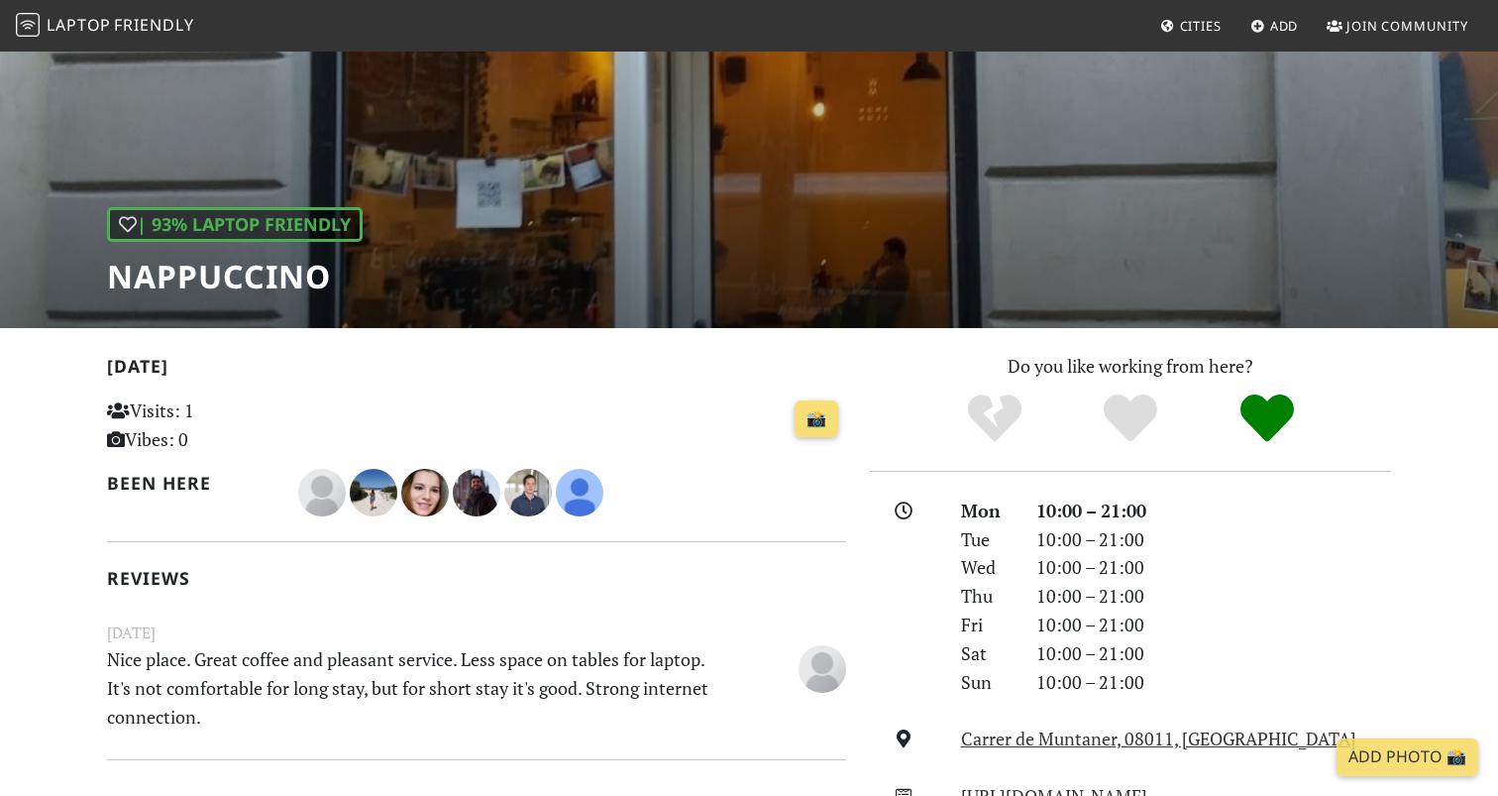
scroll to position [124, 0]
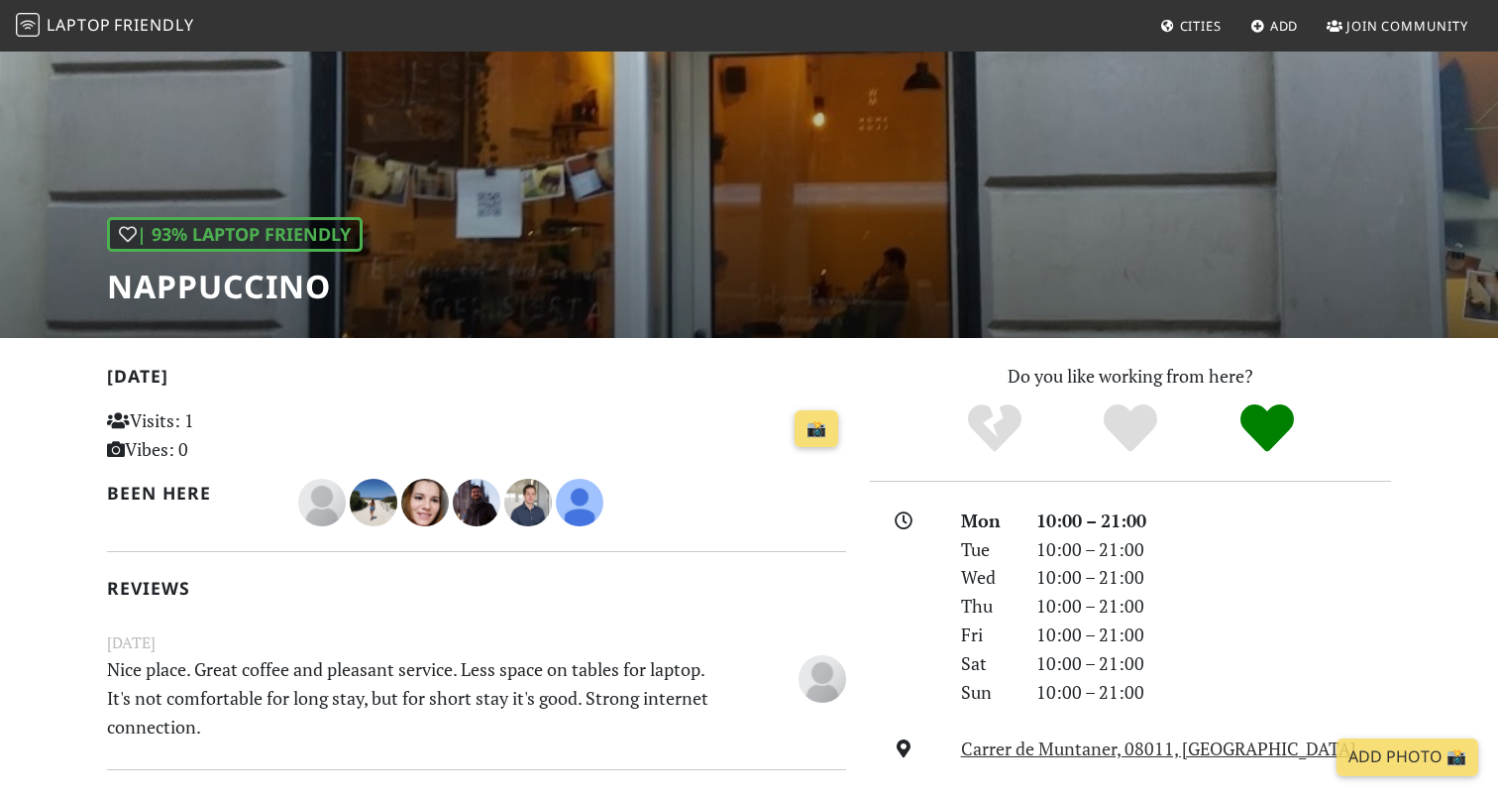
click at [200, 283] on h1 "Nappuccino" at bounding box center [235, 287] width 256 height 38
copy div "Nappuccino"
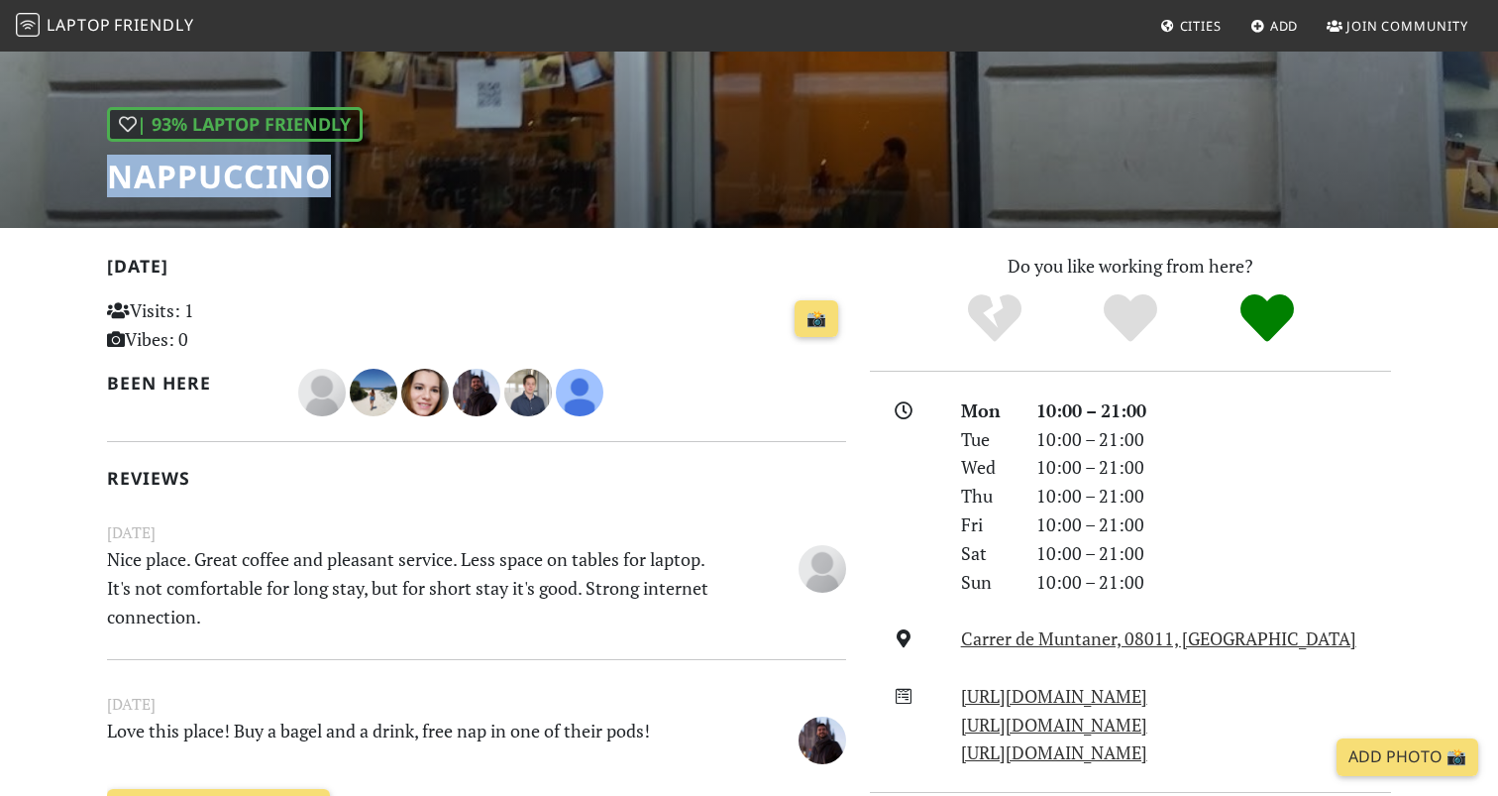
scroll to position [237, 0]
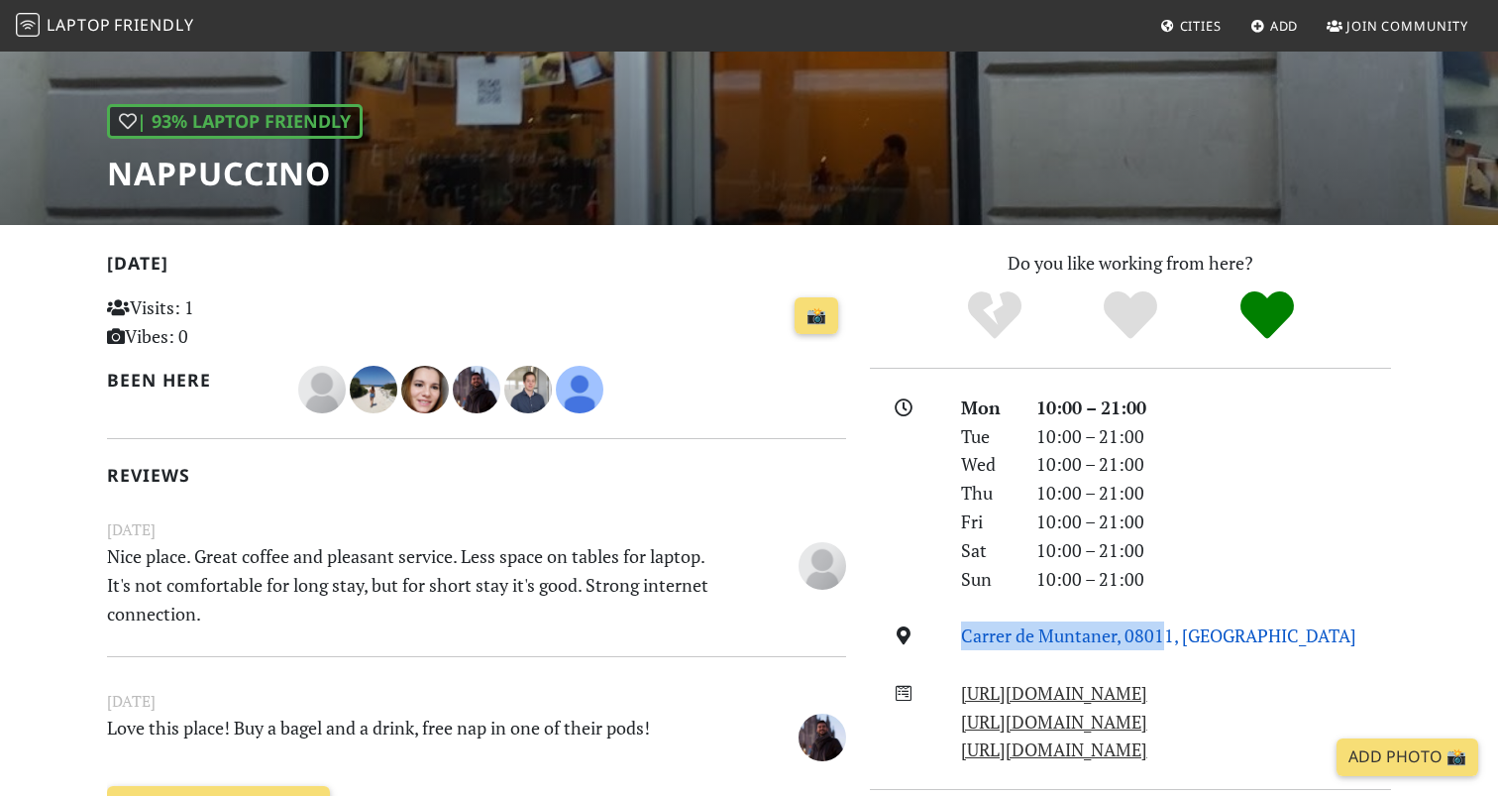
drag, startPoint x: 945, startPoint y: 627, endPoint x: 1168, endPoint y: 627, distance: 223.0
click at [1167, 626] on div "Carrer de Muntaner, 08011, Barcelona" at bounding box center [1130, 635] width 545 height 29
copy div "Carrer de Muntaner, 0801"
click at [1072, 623] on link "Carrer de Muntaner, 08011, Barcelona" at bounding box center [1158, 635] width 395 height 24
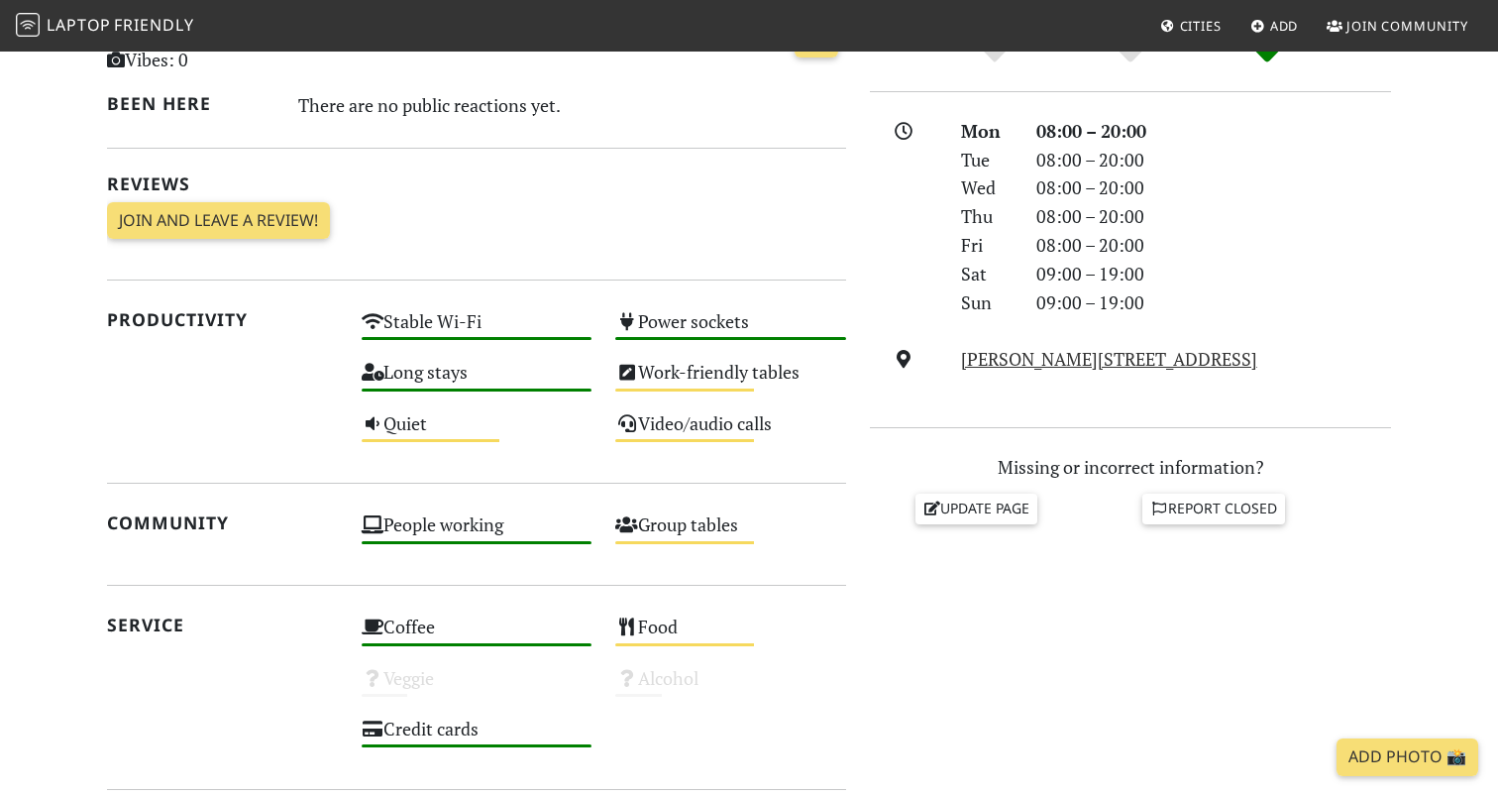
scroll to position [518, 0]
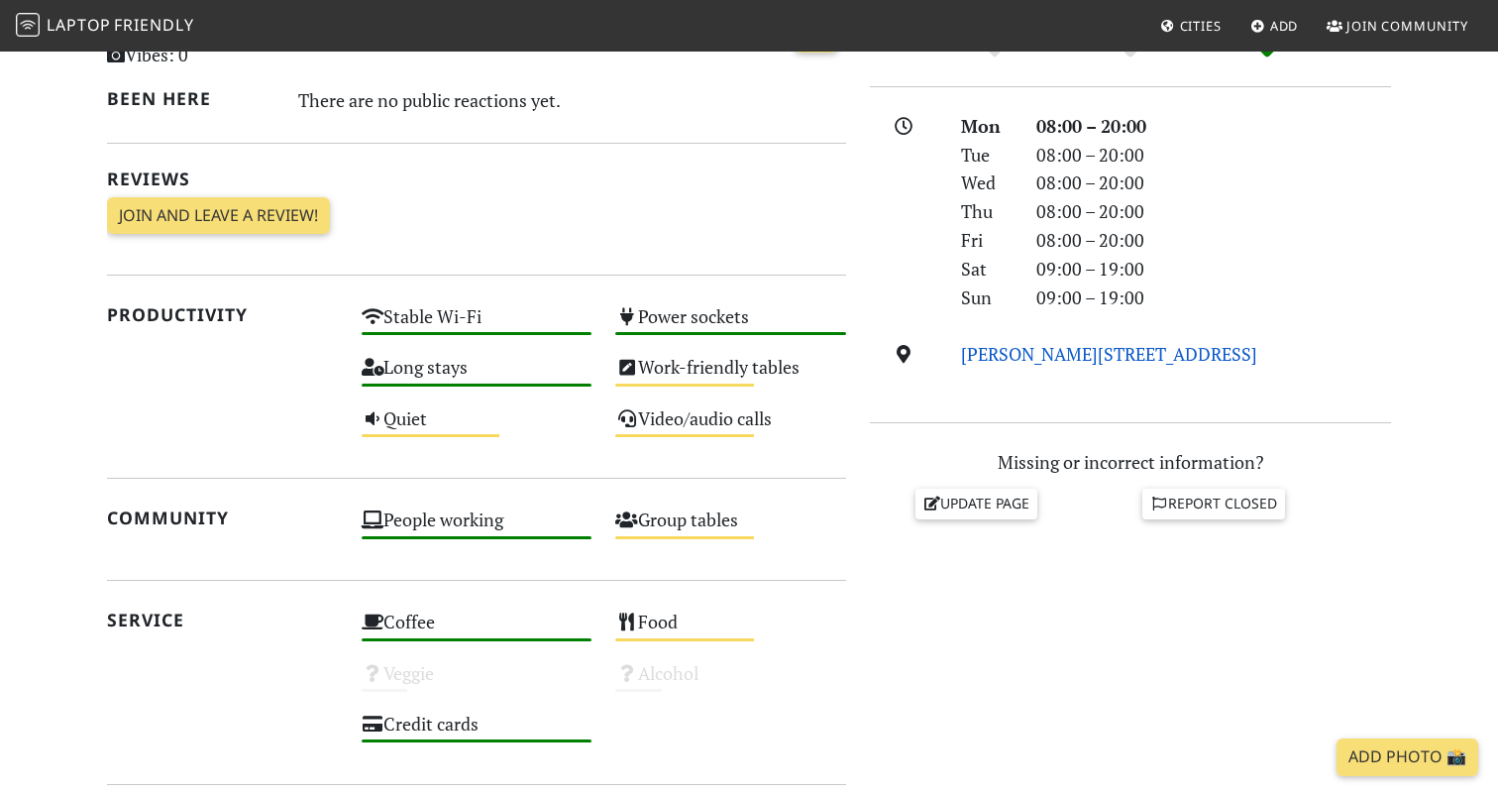
click at [990, 342] on link "[PERSON_NAME][STREET_ADDRESS]" at bounding box center [1109, 354] width 296 height 24
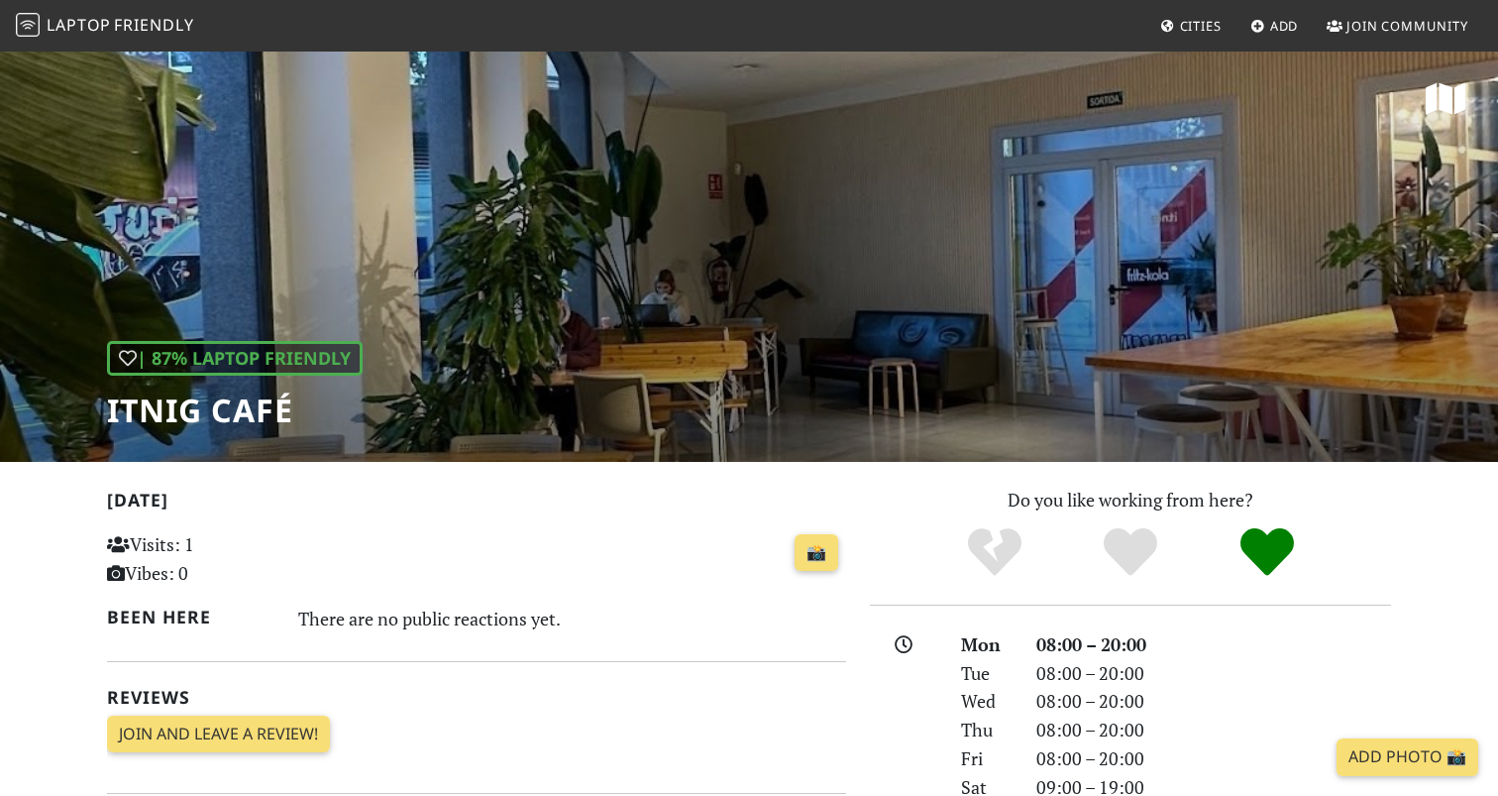
scroll to position [-1, 0]
